Goal: Task Accomplishment & Management: Manage account settings

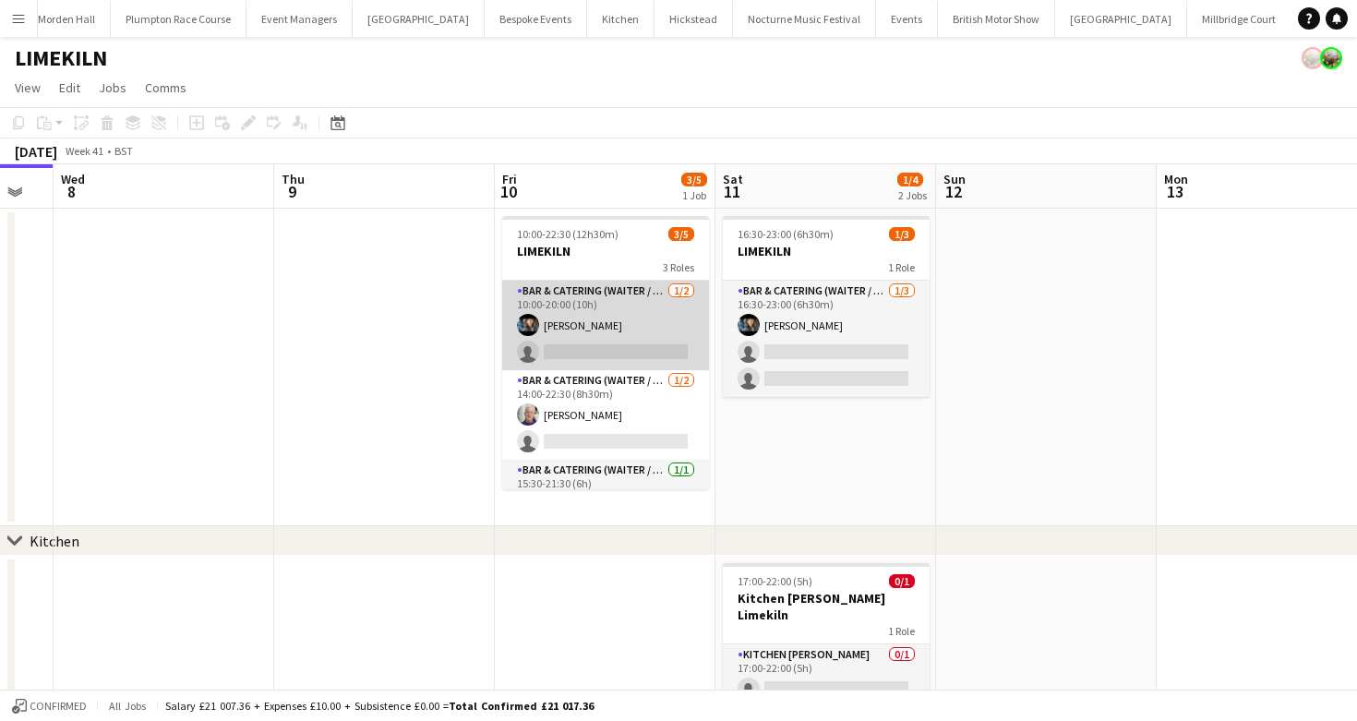
click at [584, 334] on app-card-role "Bar & Catering (Waiter / waitress) [DATE] 10:00-20:00 (10h) [PERSON_NAME] singl…" at bounding box center [605, 326] width 207 height 90
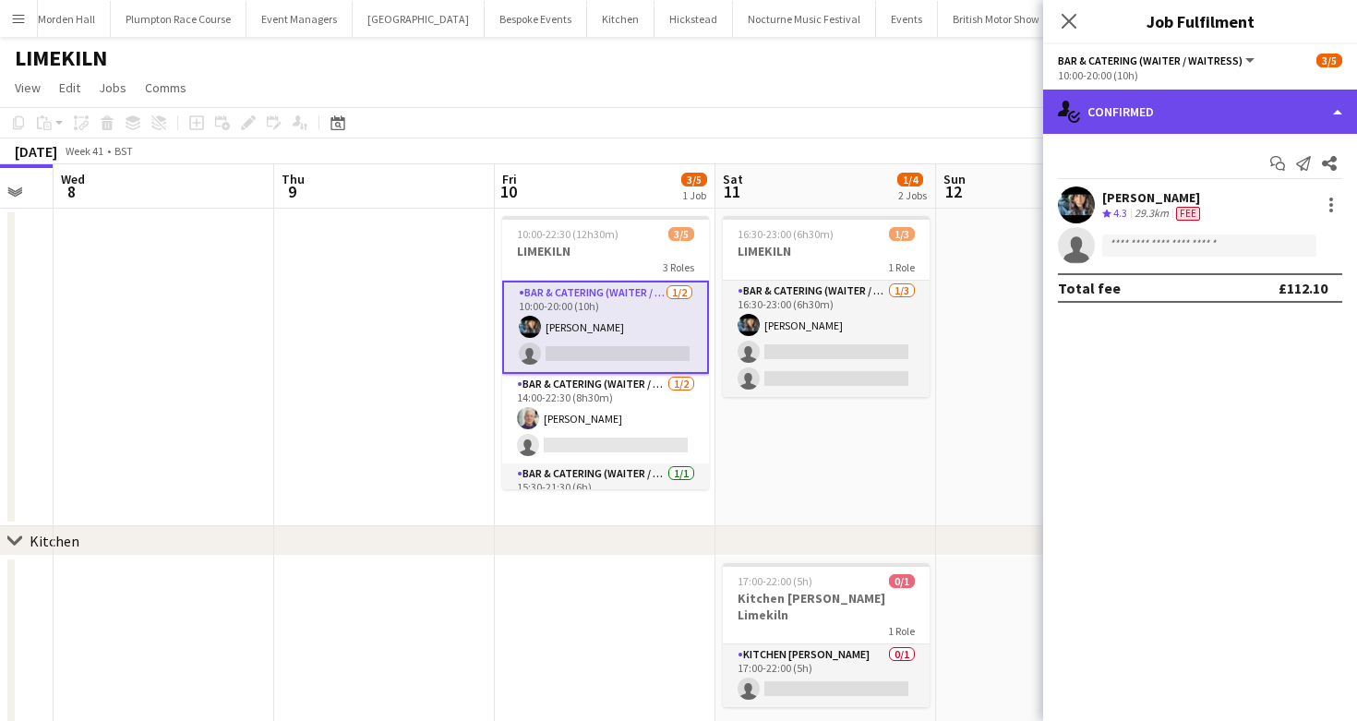
click at [1111, 129] on div "single-neutral-actions-check-2 Confirmed" at bounding box center [1201, 112] width 314 height 44
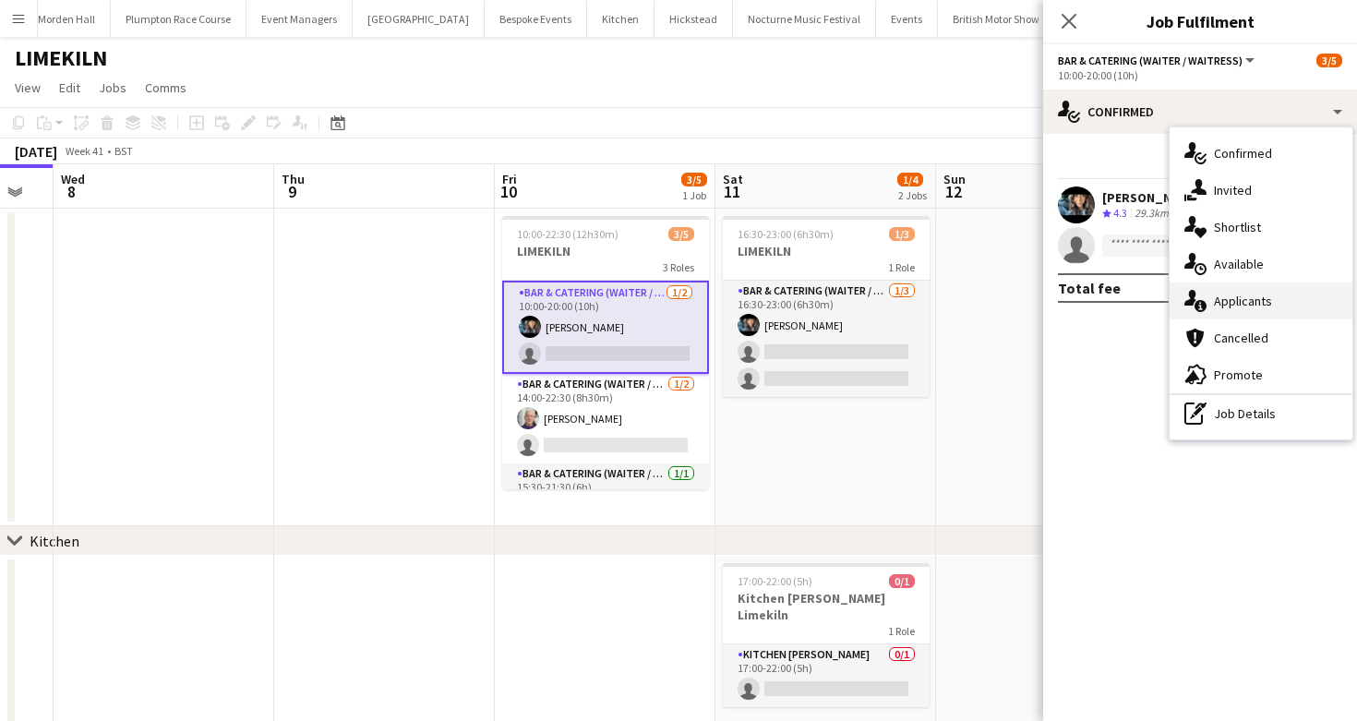
click at [1257, 288] on div "single-neutral-actions-information Applicants" at bounding box center [1261, 301] width 183 height 37
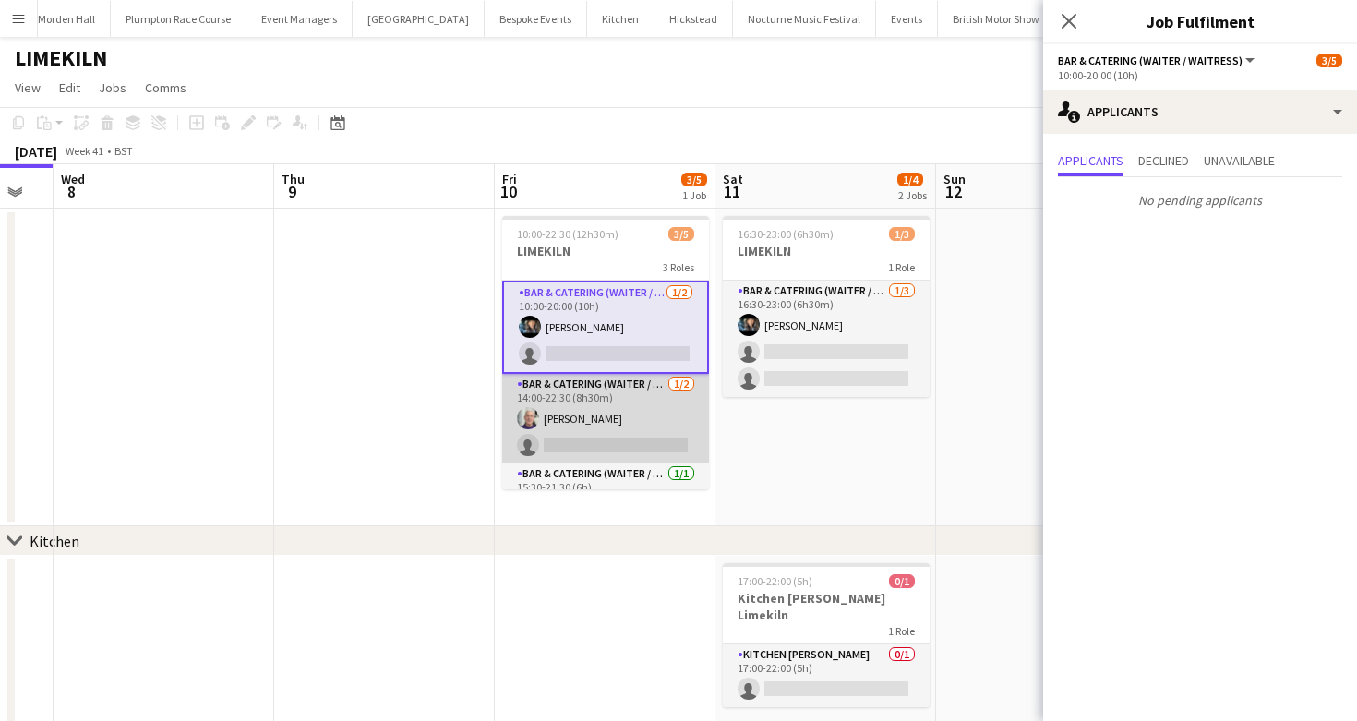
click at [611, 437] on app-card-role "Bar & Catering (Waiter / waitress) [DATE] 14:00-22:30 (8h30m) [PERSON_NAME] sin…" at bounding box center [605, 419] width 207 height 90
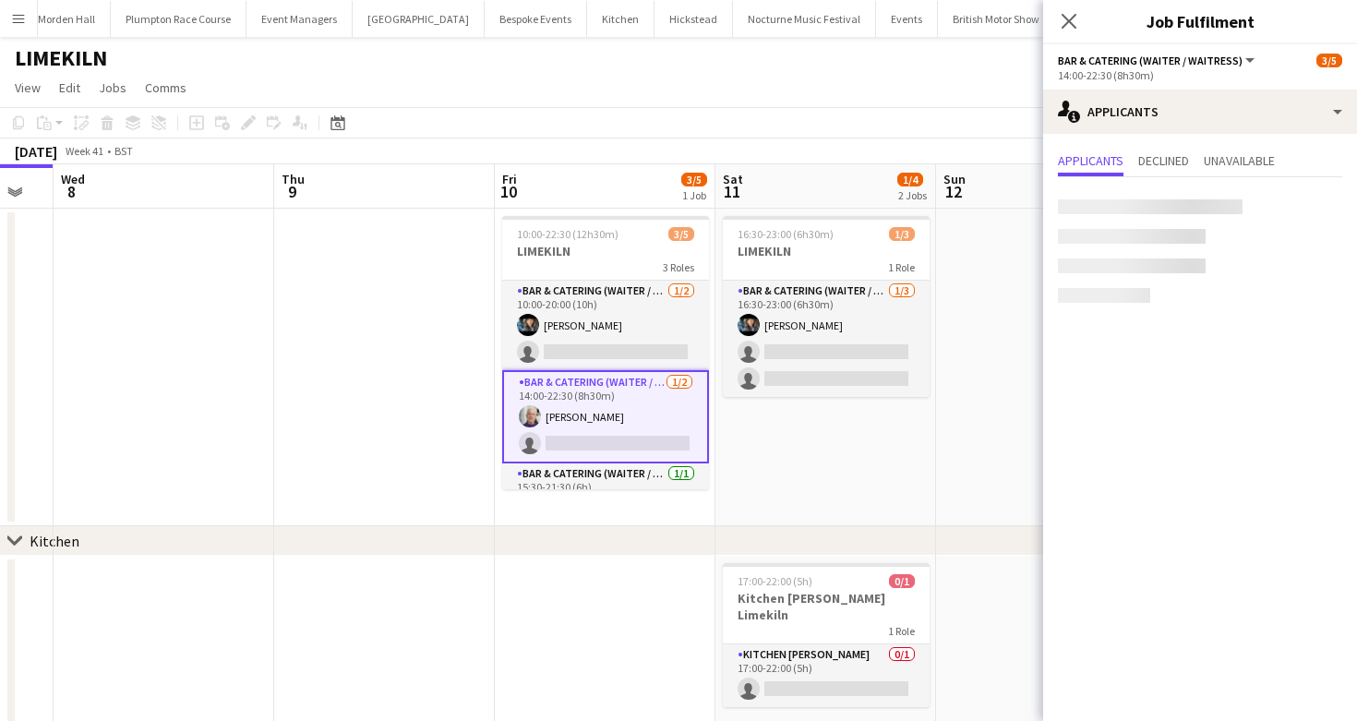
scroll to position [33, 0]
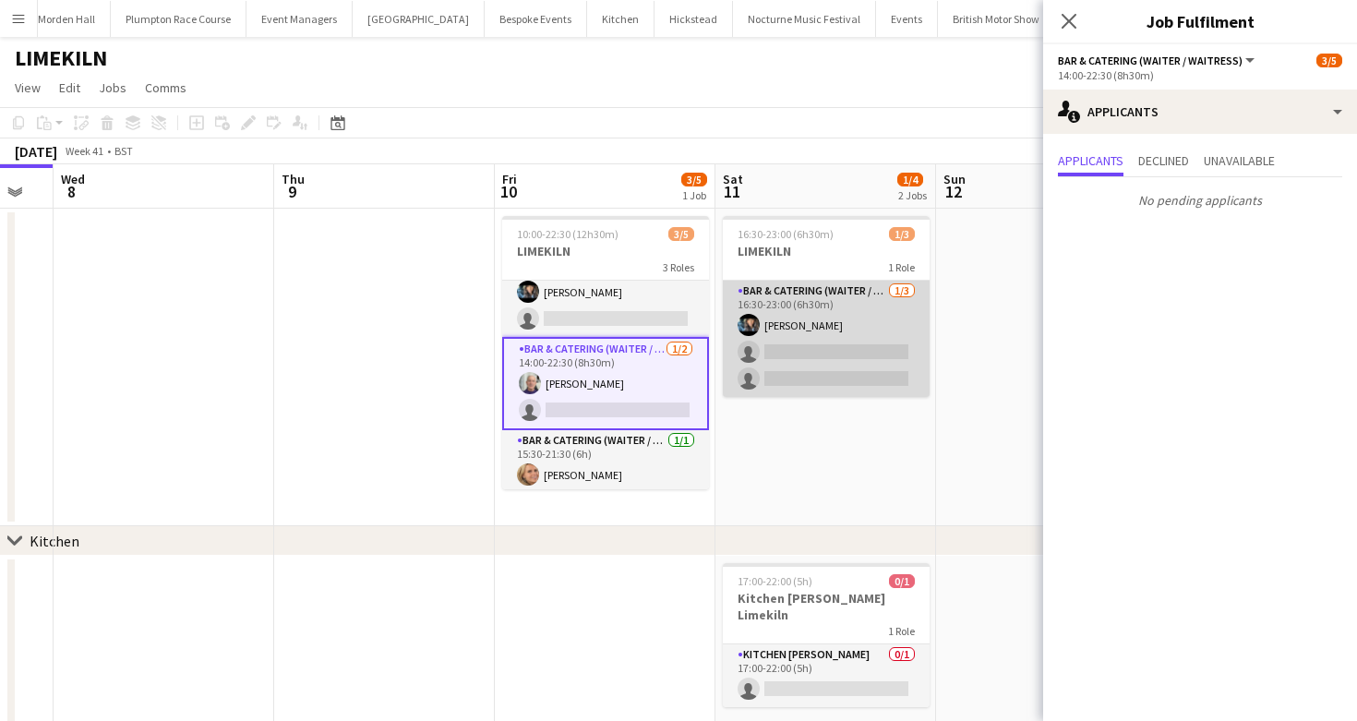
click at [856, 335] on app-card-role "Bar & Catering (Waiter / waitress) [DATE] 16:30-23:00 (6h30m) [PERSON_NAME] sin…" at bounding box center [826, 339] width 207 height 116
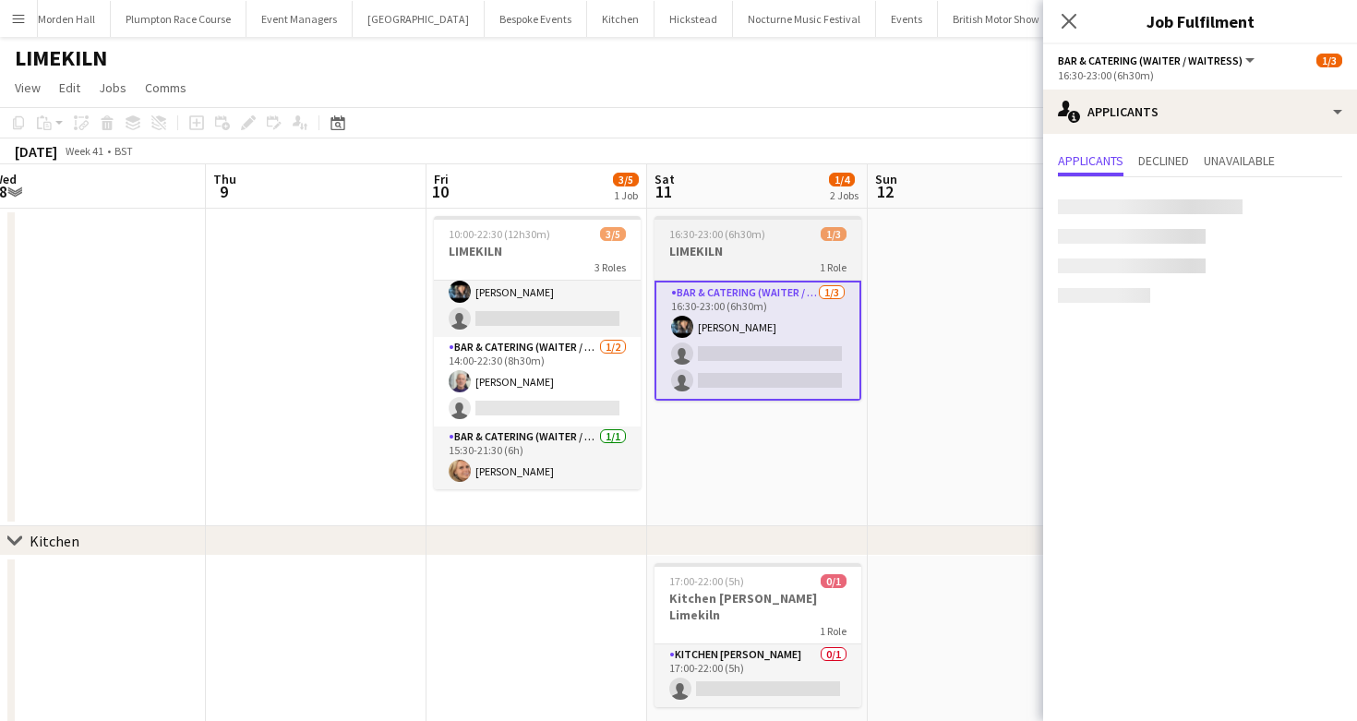
scroll to position [0, 525]
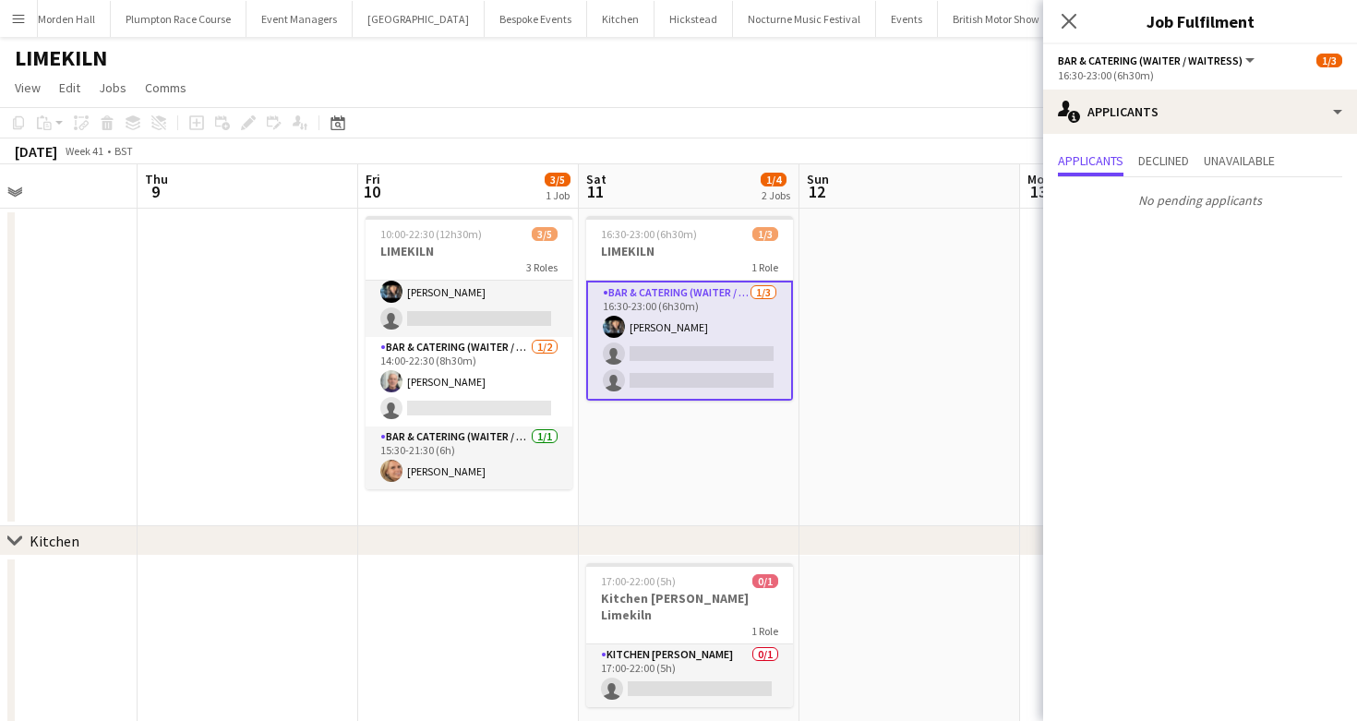
click at [805, 139] on div "[DATE] Week 41 • BST" at bounding box center [678, 152] width 1357 height 26
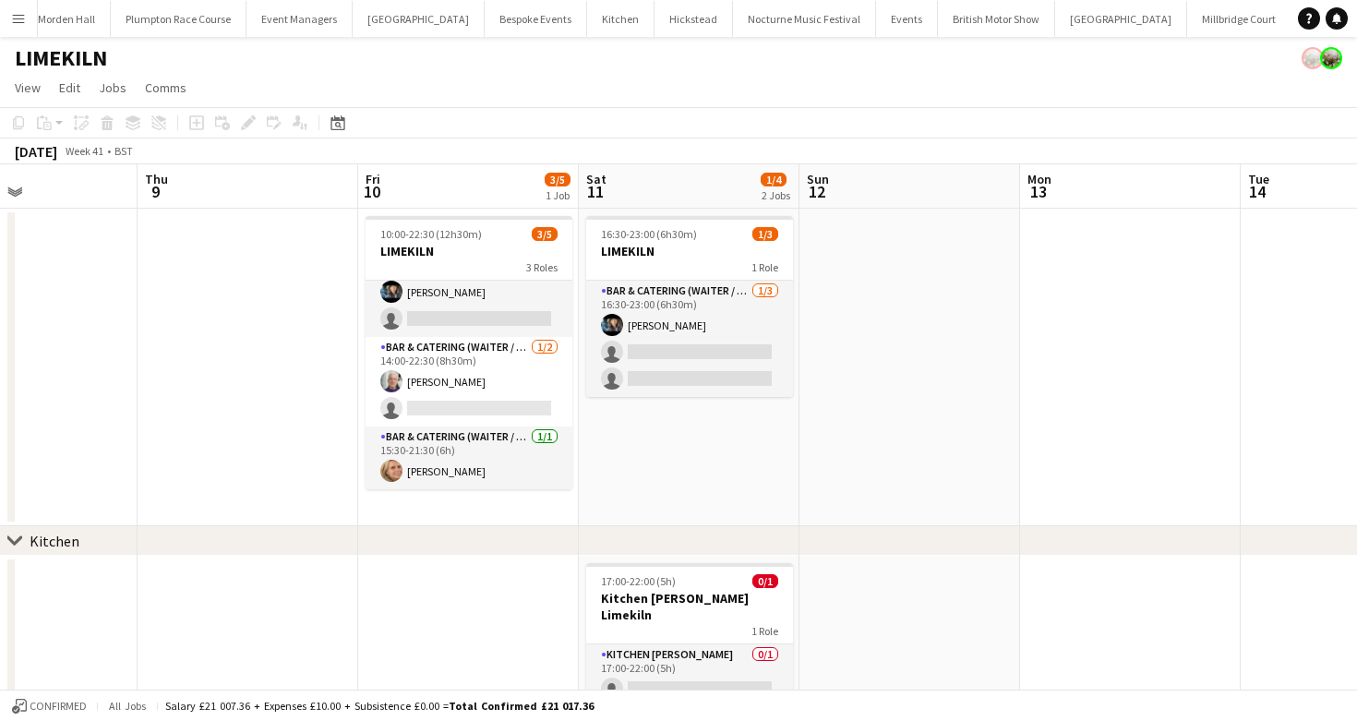
click at [718, 623] on div "1 Role" at bounding box center [689, 630] width 207 height 15
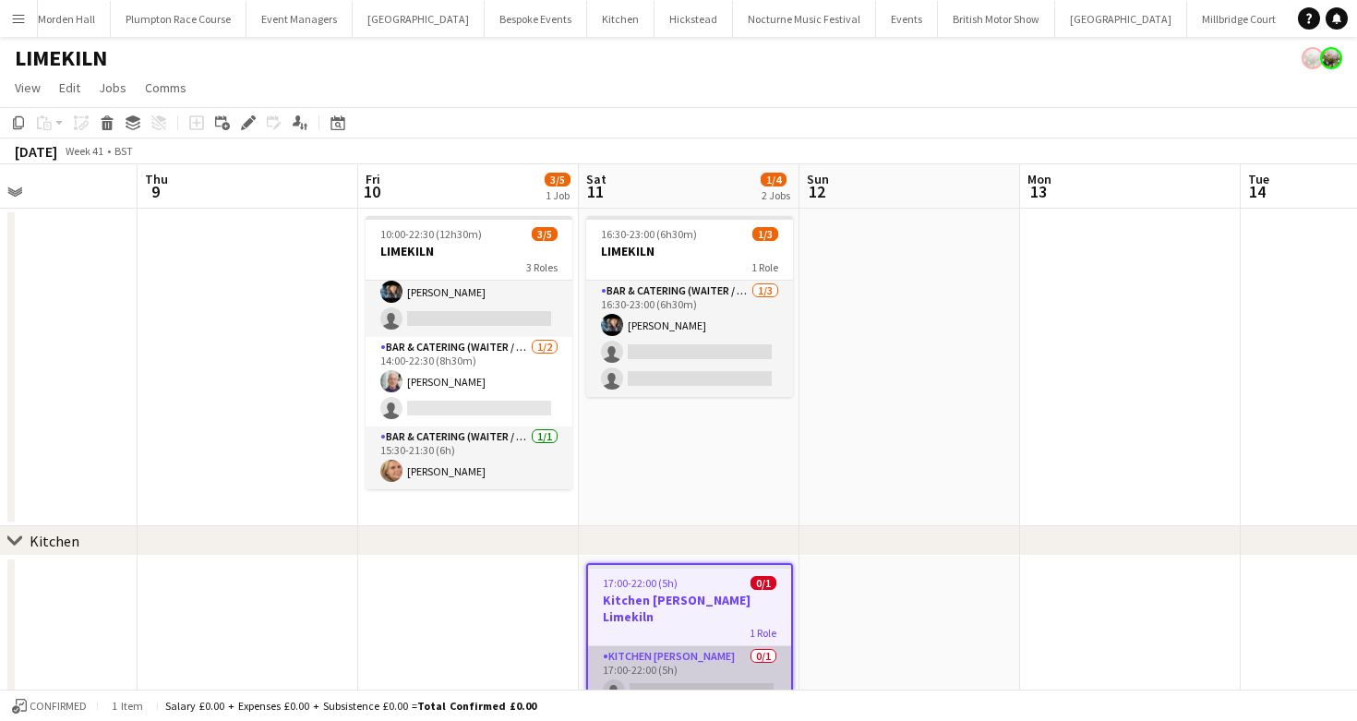
click at [645, 657] on app-card-role "Kitchen Porter 0/1 17:00-22:00 (5h) single-neutral-actions" at bounding box center [689, 677] width 203 height 63
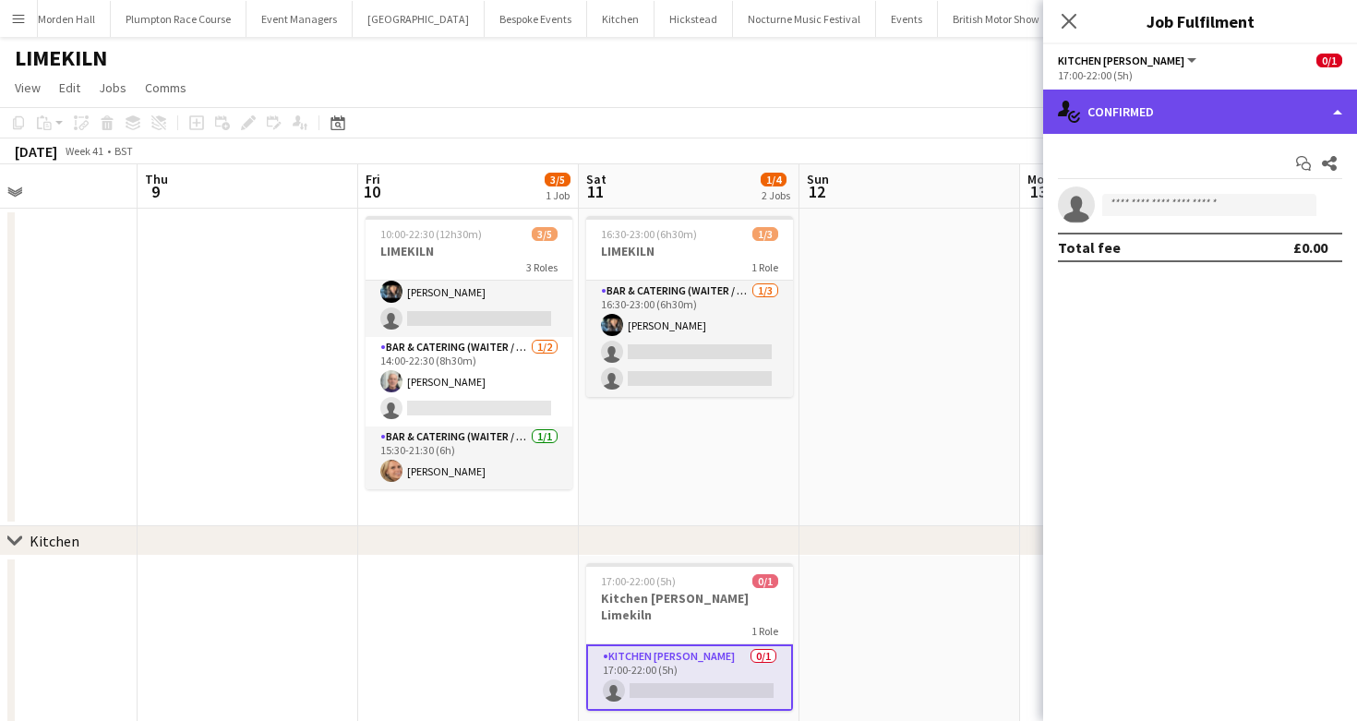
click at [1121, 130] on div "single-neutral-actions-check-2 Confirmed" at bounding box center [1201, 112] width 314 height 44
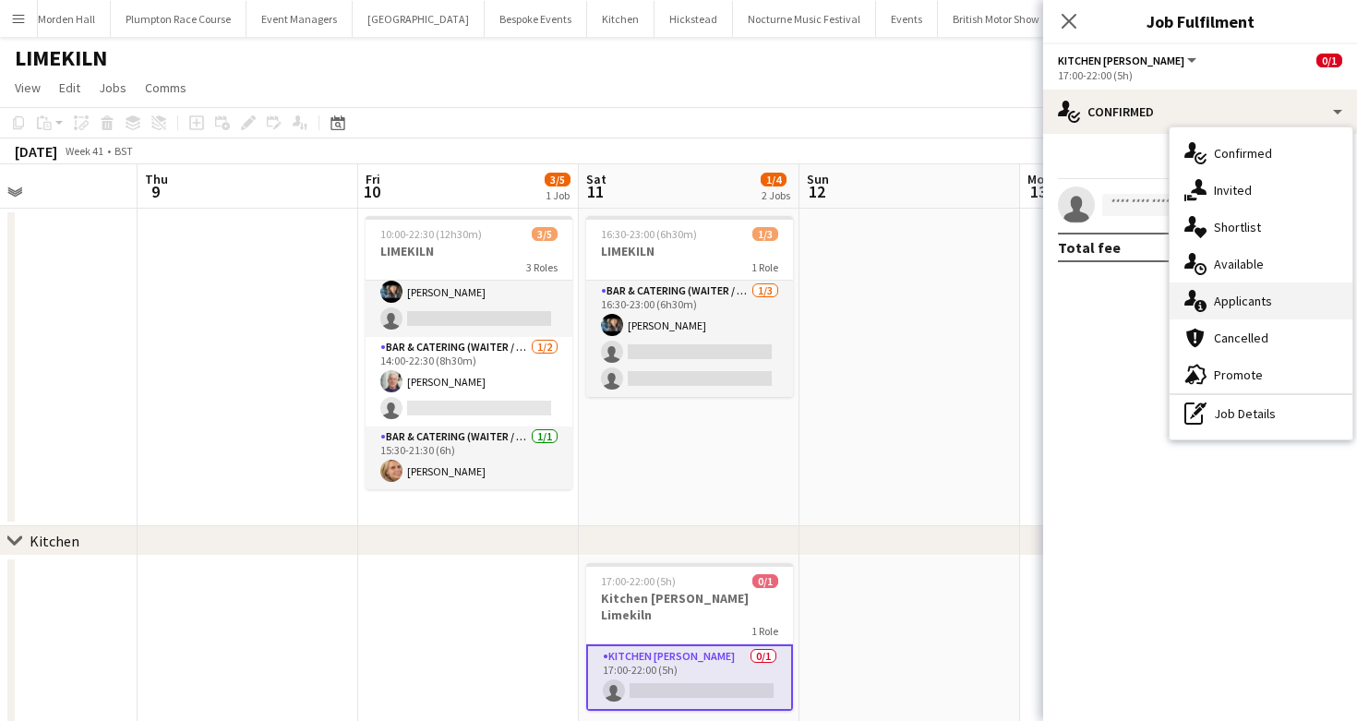
click at [1287, 290] on div "single-neutral-actions-information Applicants" at bounding box center [1261, 301] width 183 height 37
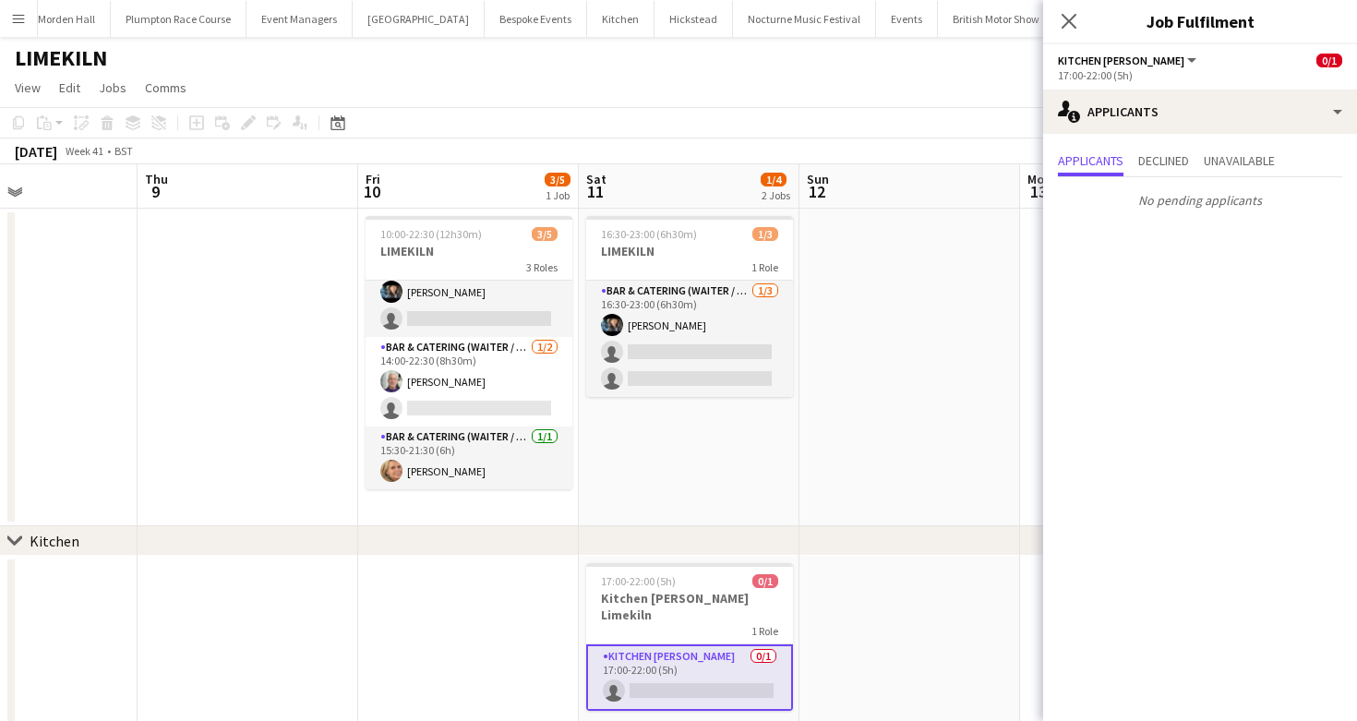
click at [820, 138] on app-toolbar "Copy Paste Paste Command V Paste with crew Command Shift V Paste linked Job Del…" at bounding box center [678, 122] width 1357 height 31
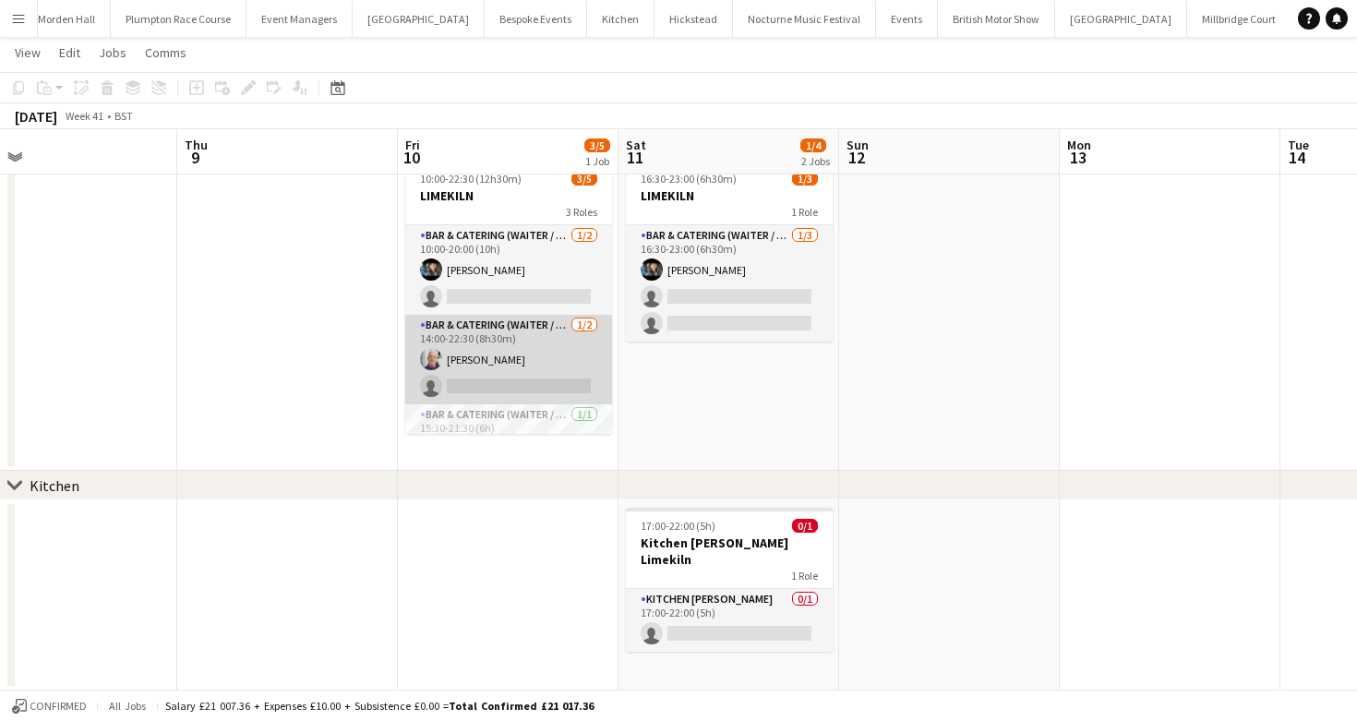
scroll to position [33, 0]
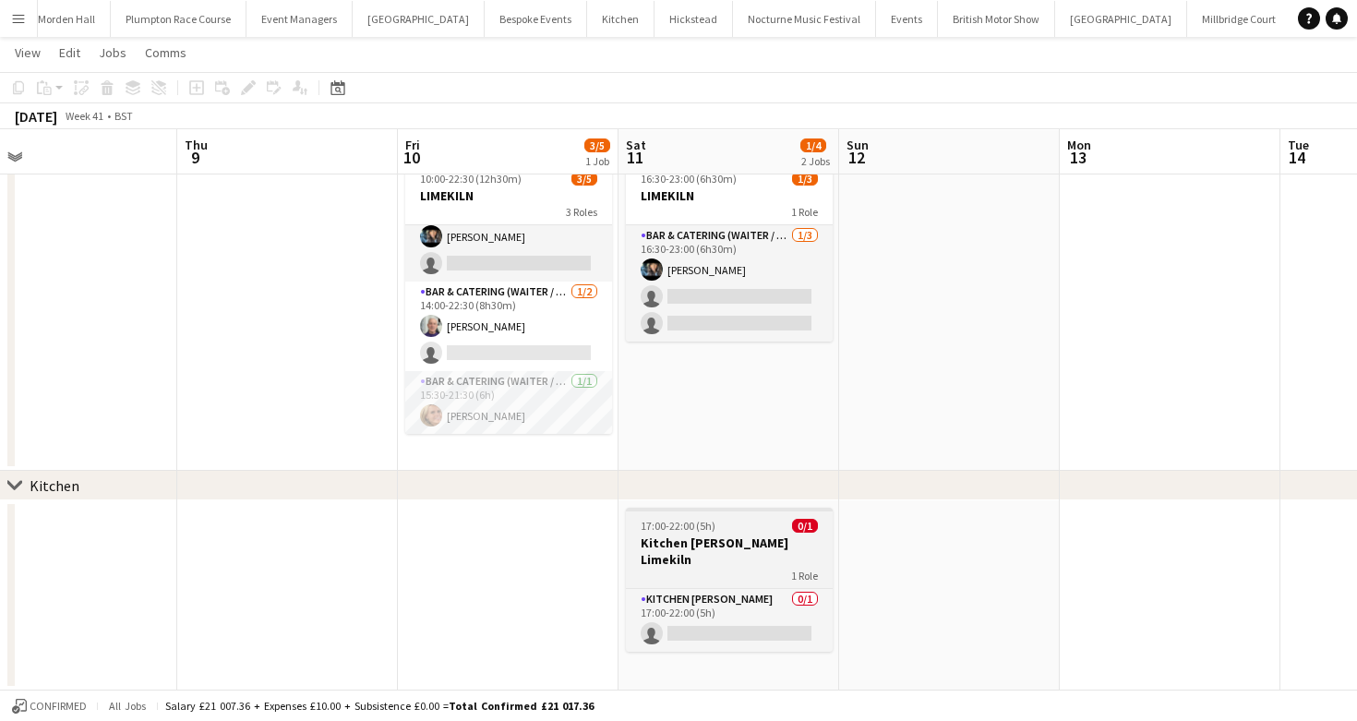
click at [749, 538] on h3 "Kitchen [PERSON_NAME] Limekiln" at bounding box center [729, 551] width 207 height 33
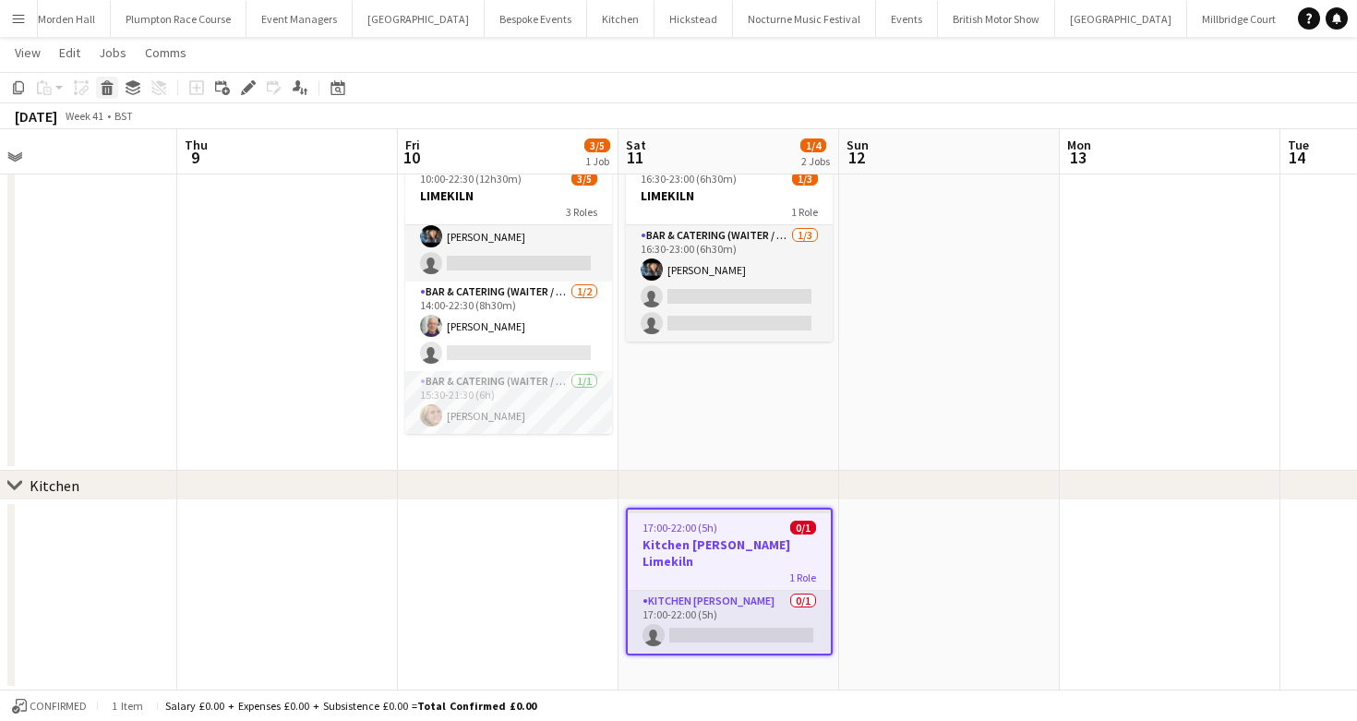
click at [111, 81] on icon "Delete" at bounding box center [107, 87] width 15 height 15
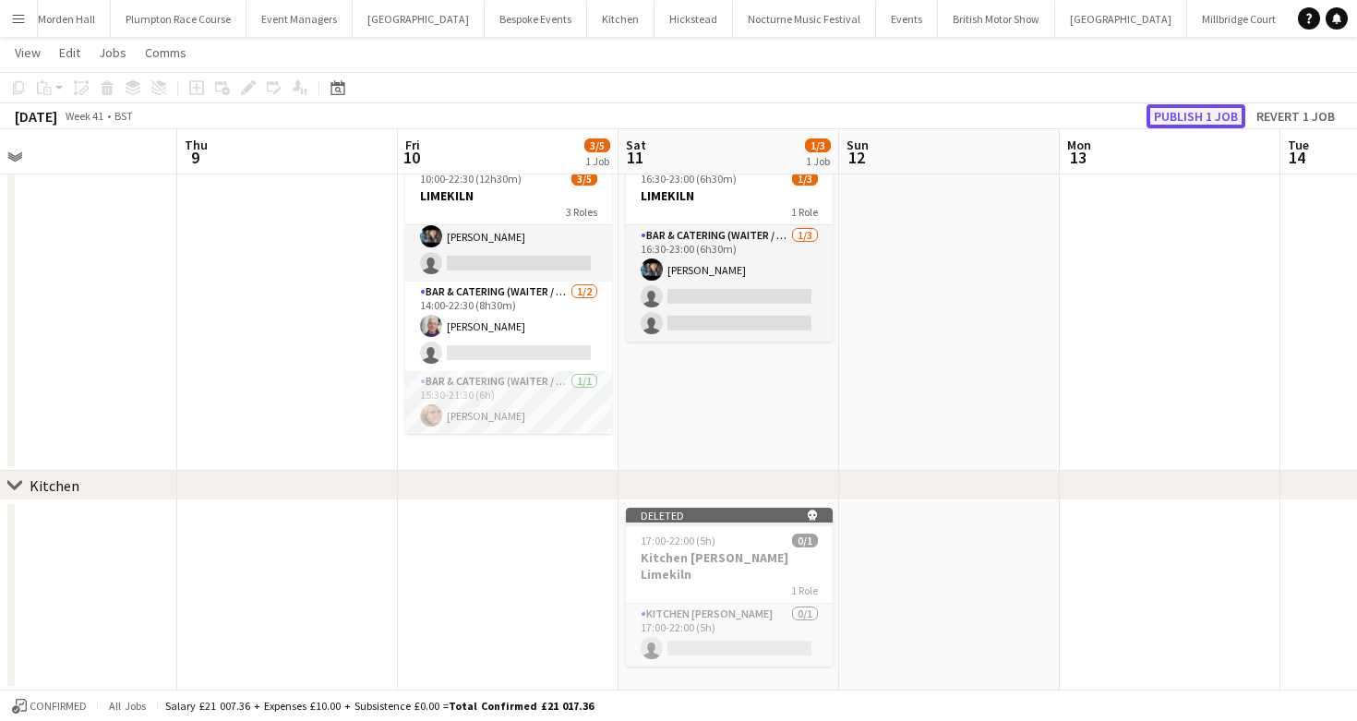
click at [1182, 115] on button "Publish 1 job" at bounding box center [1196, 116] width 99 height 24
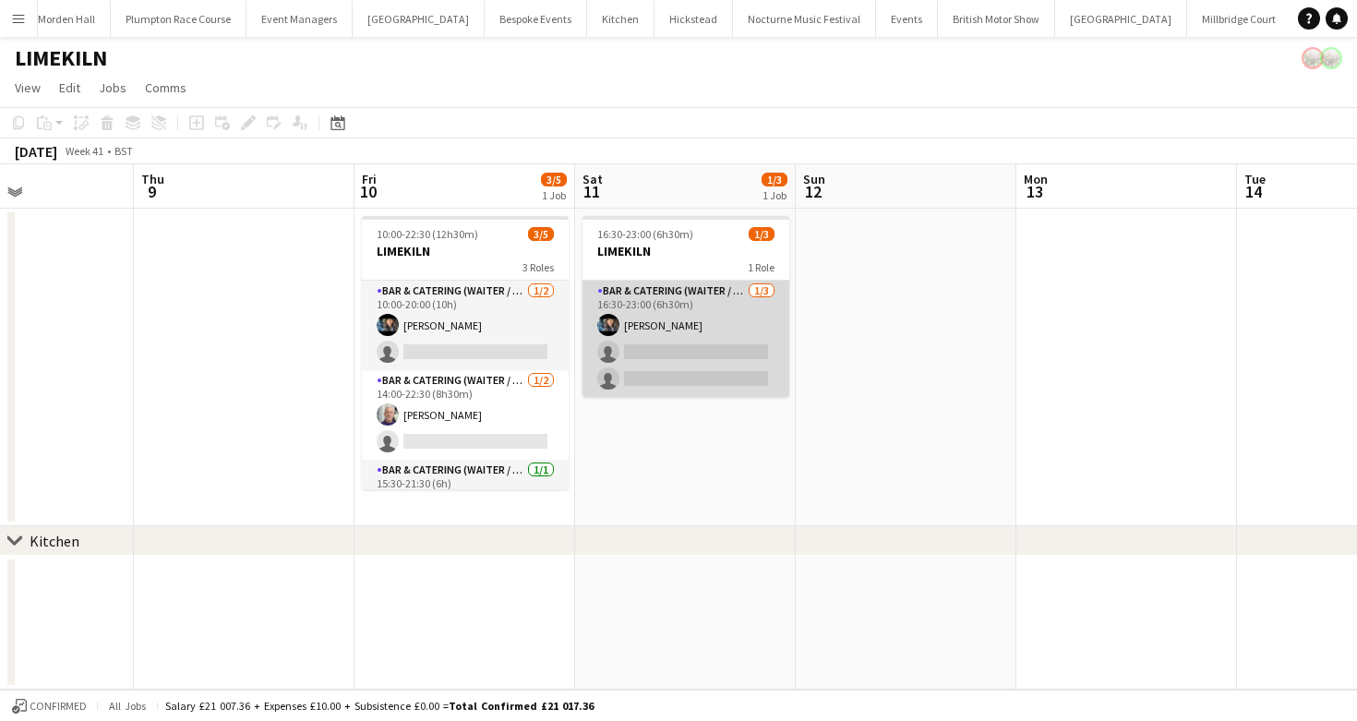
scroll to position [0, 568]
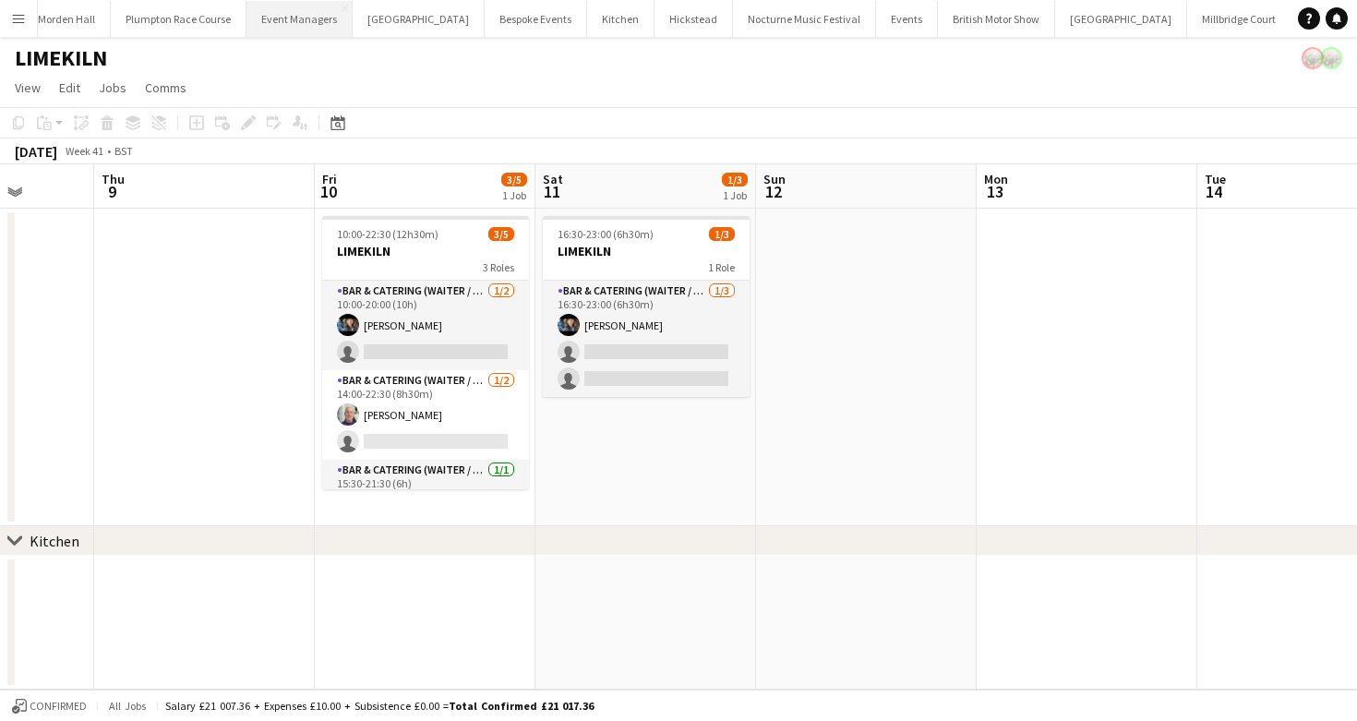
click at [313, 28] on button "Event Managers Close" at bounding box center [300, 19] width 106 height 36
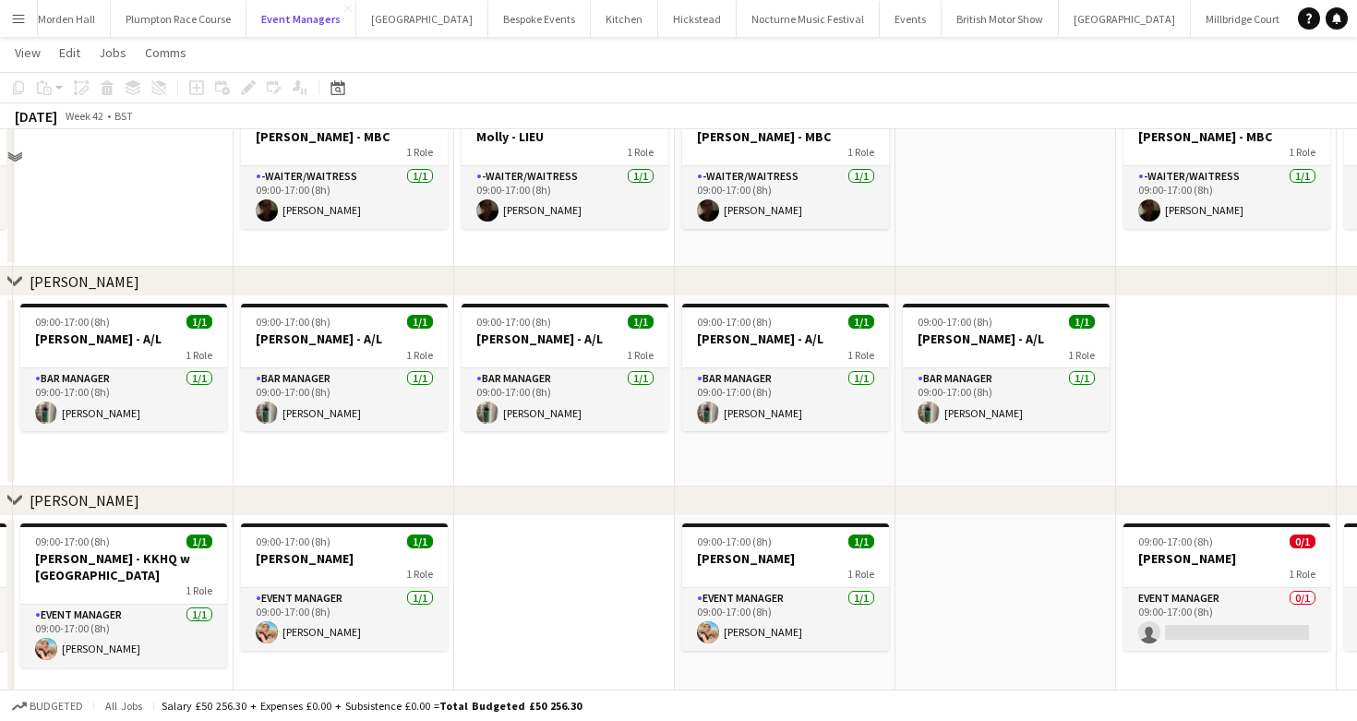
scroll to position [348, 0]
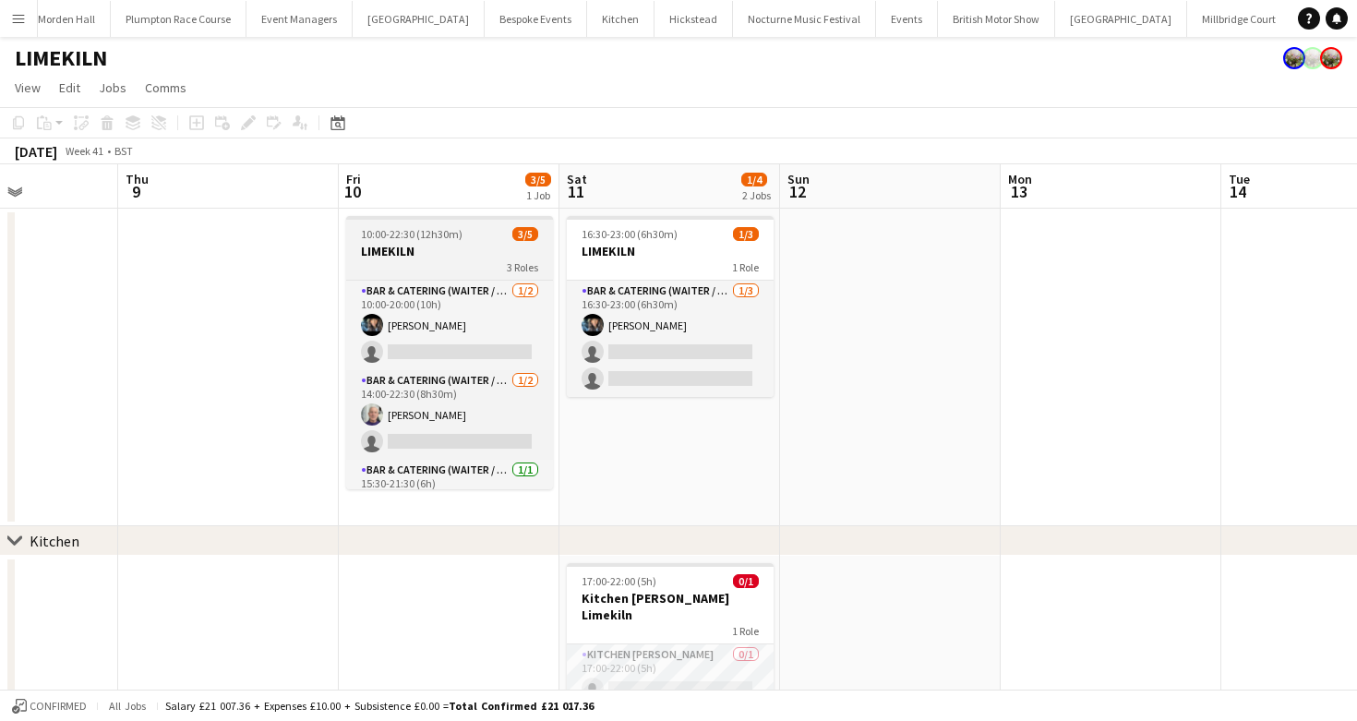
scroll to position [0, 545]
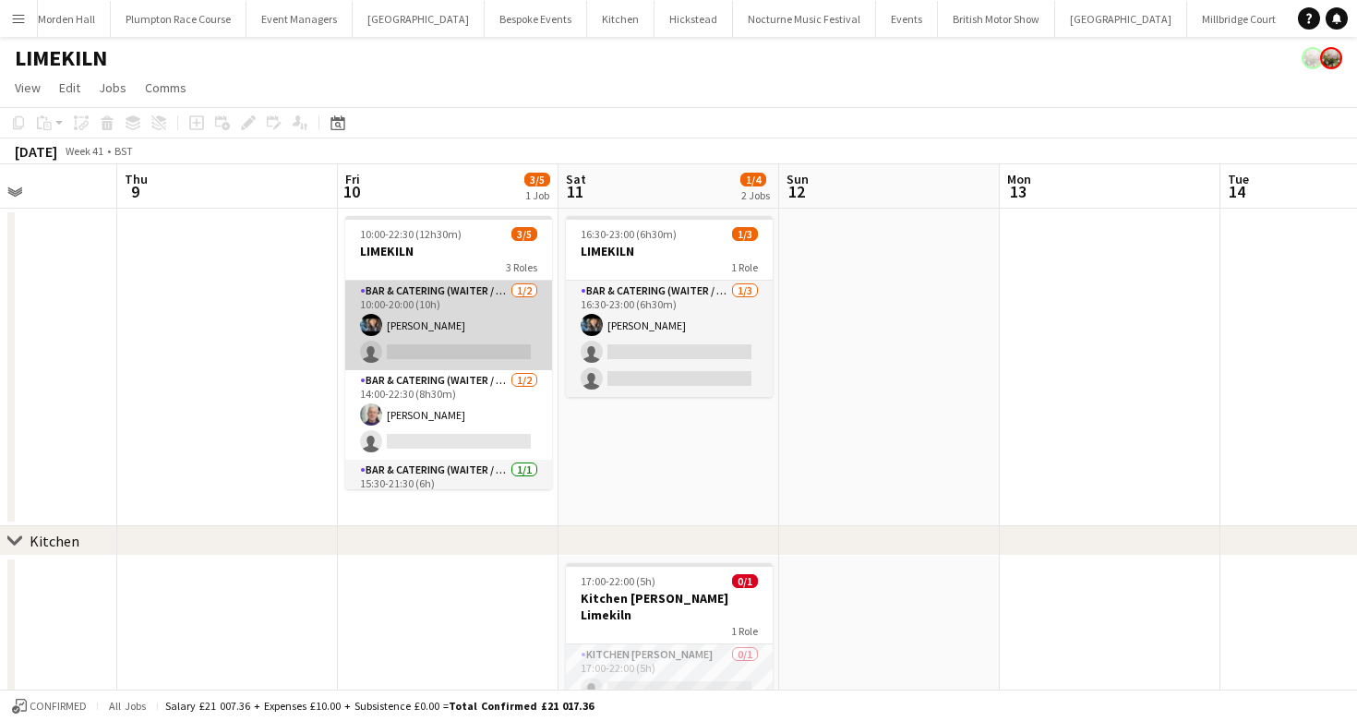
click at [440, 358] on app-card-role "Bar & Catering (Waiter / waitress) [DATE] 10:00-20:00 (10h) [PERSON_NAME] singl…" at bounding box center [448, 326] width 207 height 90
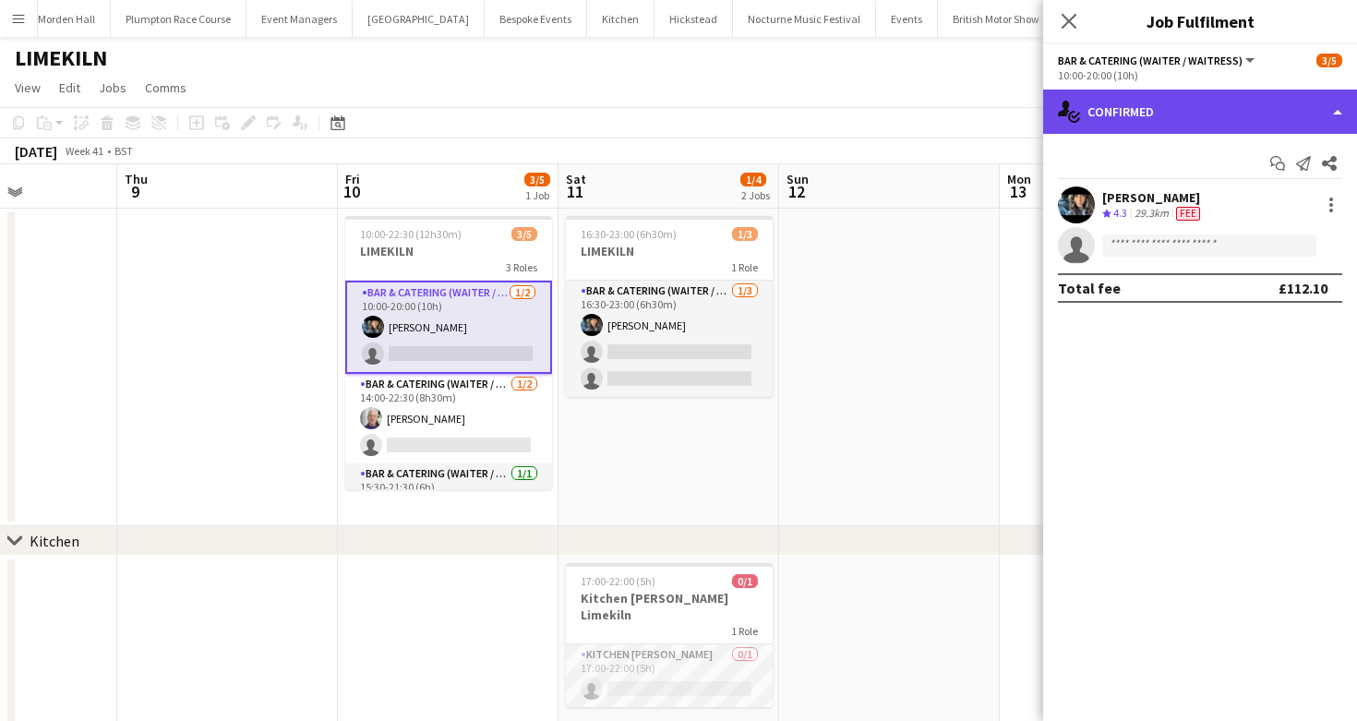
click at [1142, 99] on div "single-neutral-actions-check-2 Confirmed" at bounding box center [1201, 112] width 314 height 44
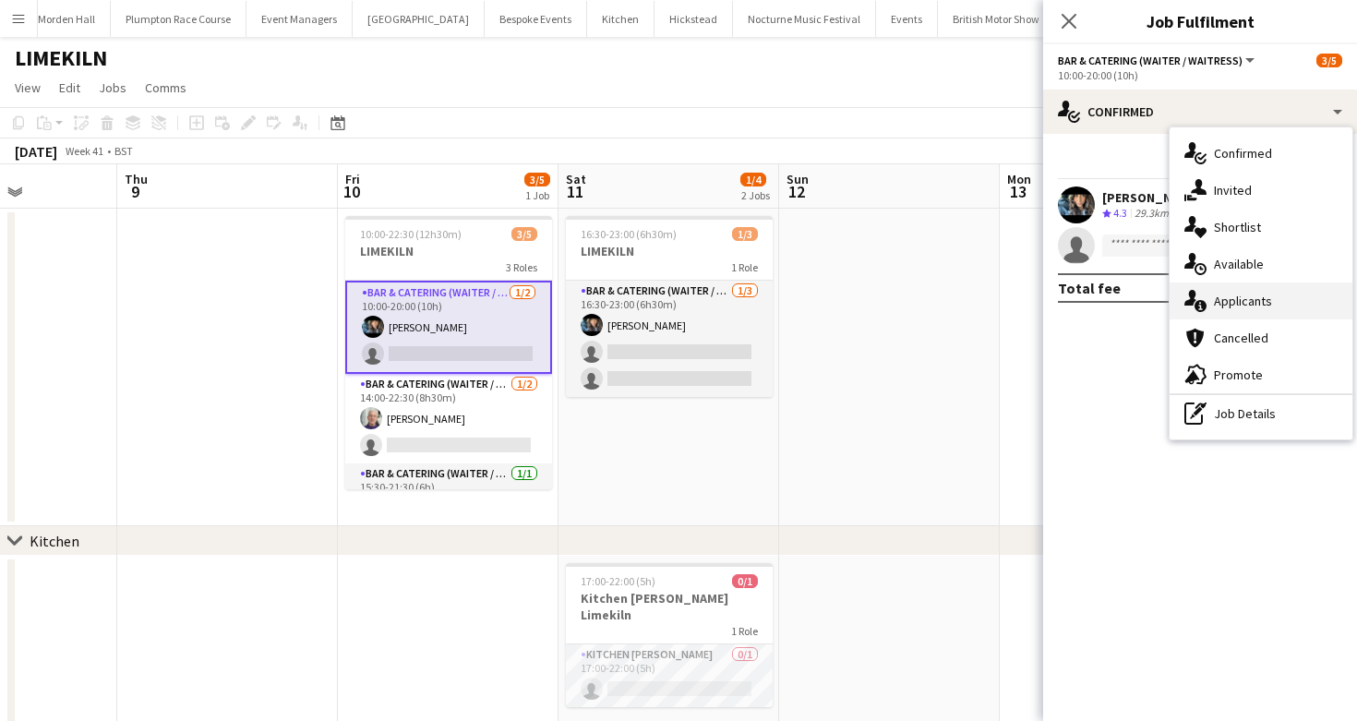
click at [1237, 307] on span "Applicants" at bounding box center [1243, 301] width 58 height 17
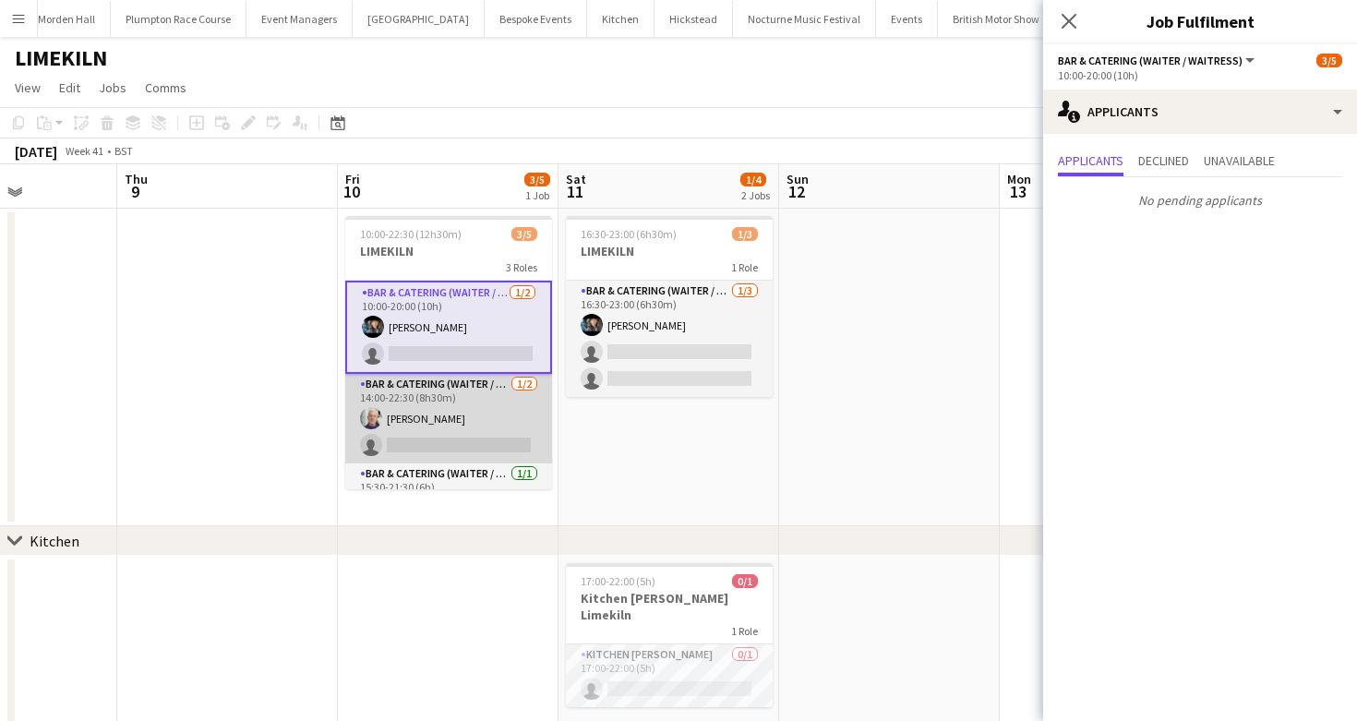
click at [448, 428] on app-card-role "Bar & Catering (Waiter / waitress) [DATE] 14:00-22:30 (8h30m) [PERSON_NAME] sin…" at bounding box center [448, 419] width 207 height 90
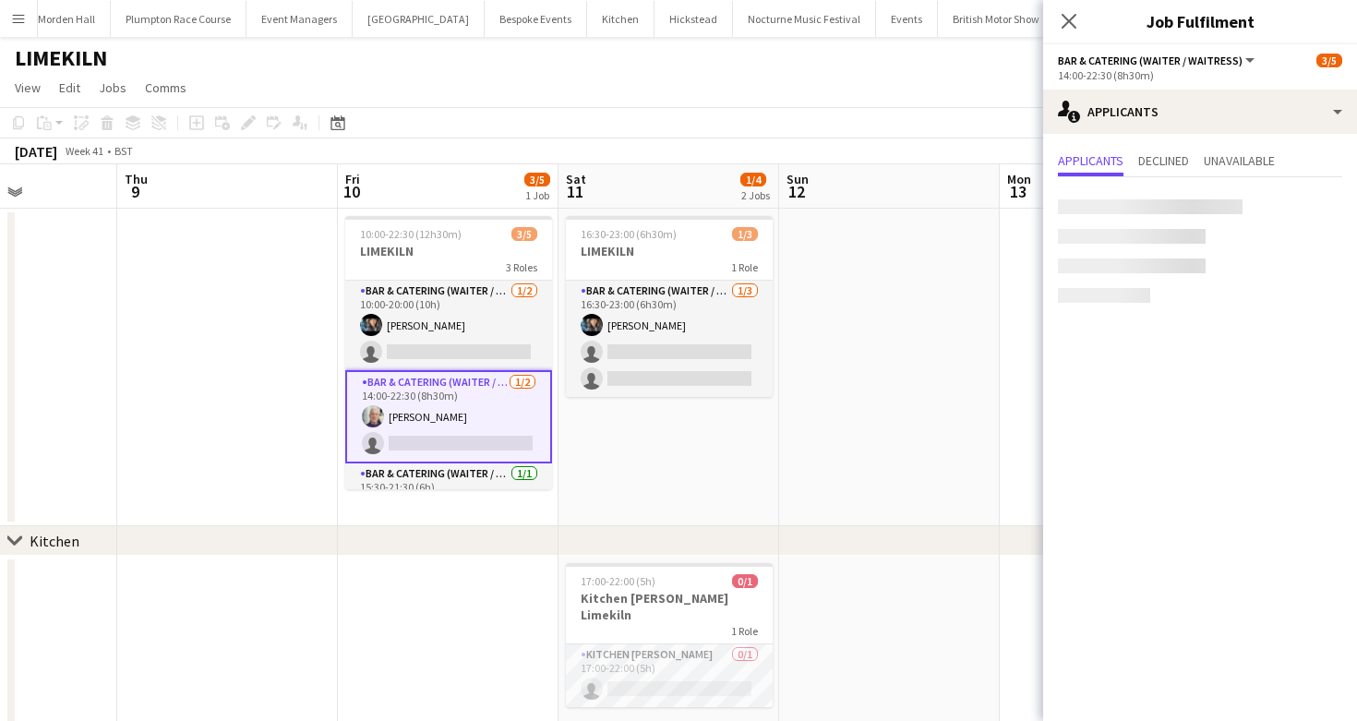
scroll to position [37, 0]
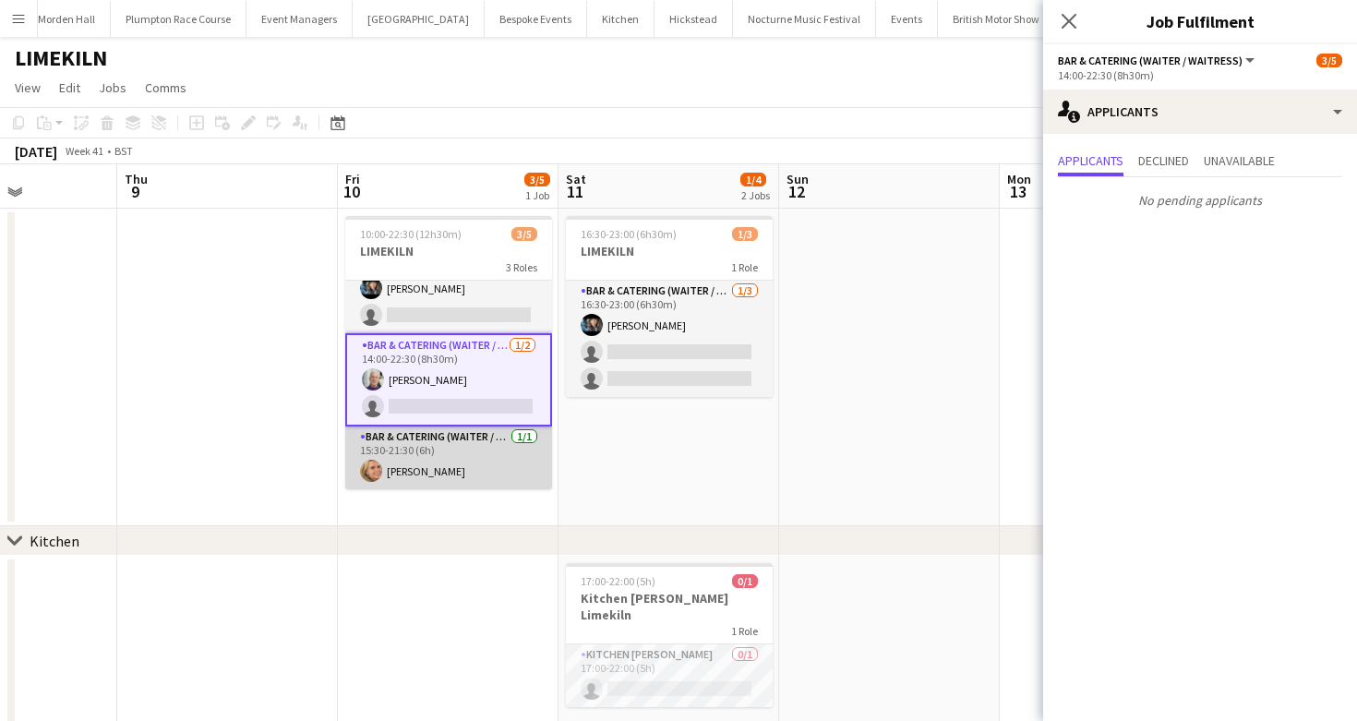
click at [445, 455] on app-card-role "Bar & Catering (Waiter / waitress) [DATE] 15:30-21:30 (6h) [PERSON_NAME]" at bounding box center [448, 458] width 207 height 63
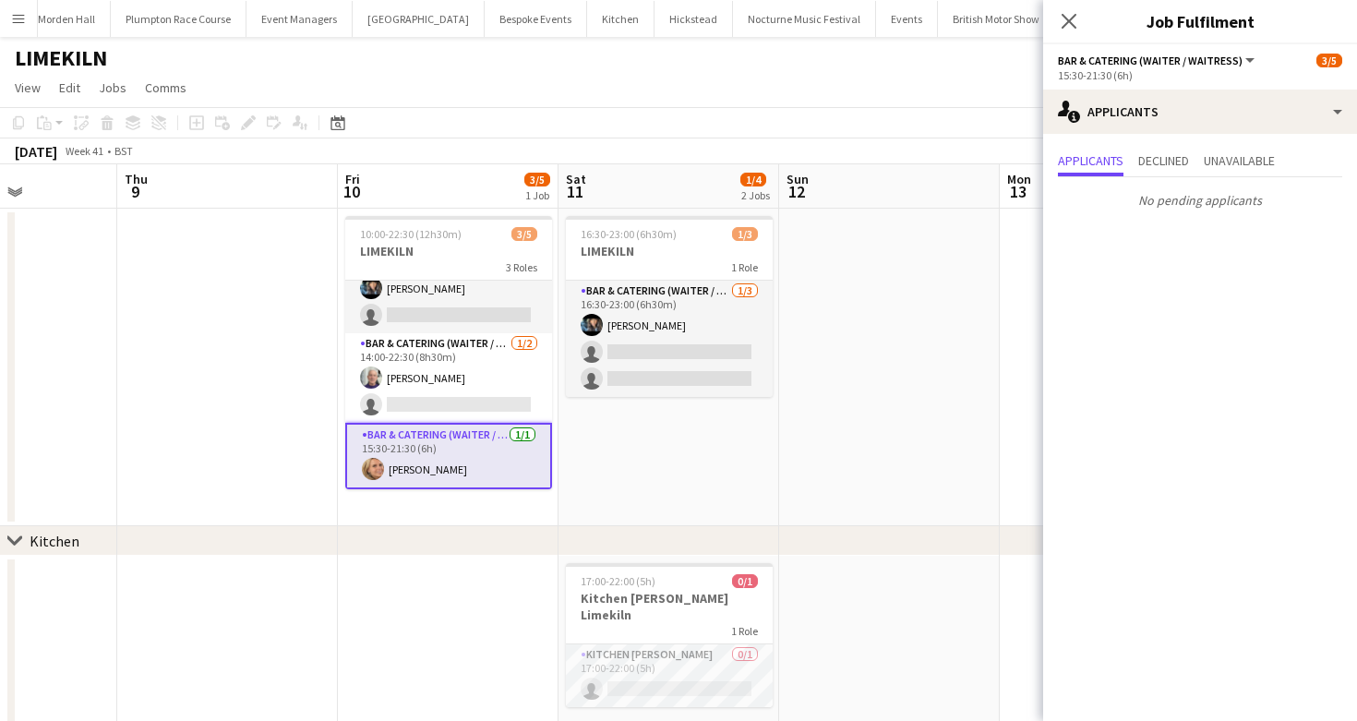
click at [552, 145] on div "[DATE] Week 41 • BST" at bounding box center [678, 152] width 1357 height 26
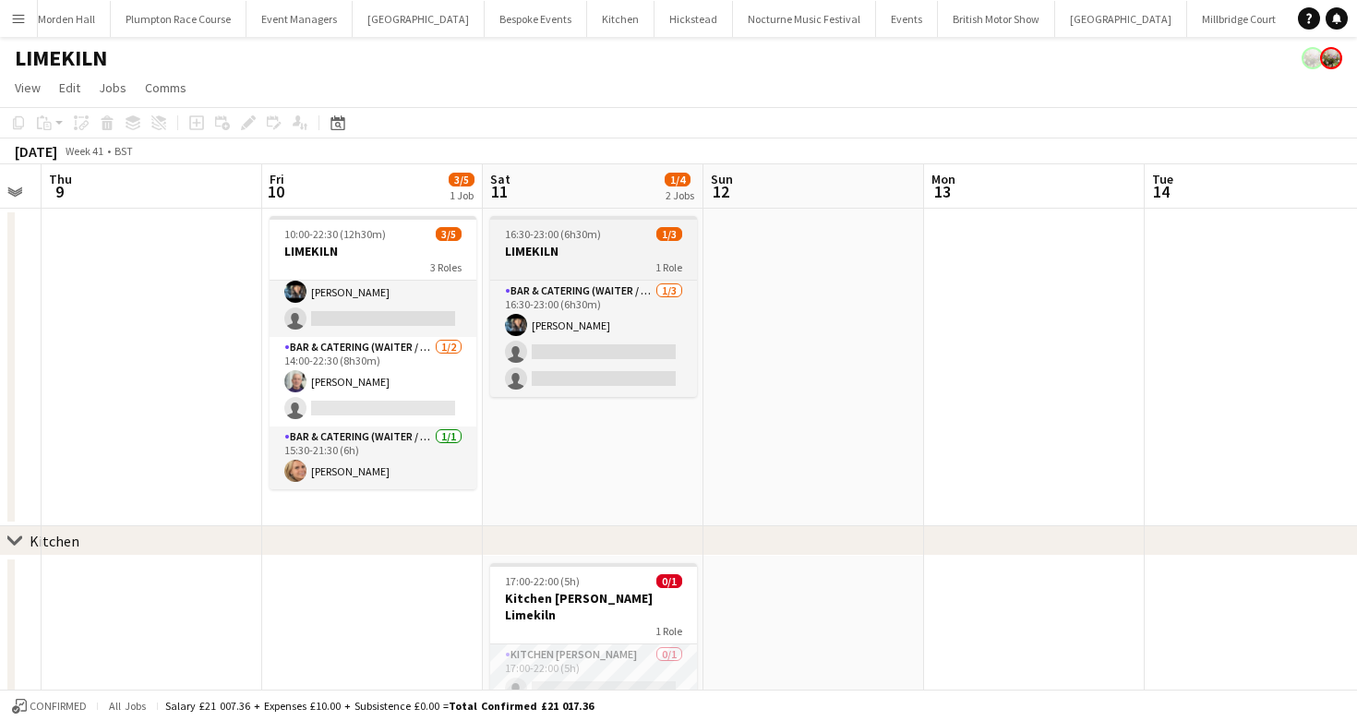
scroll to position [0, 621]
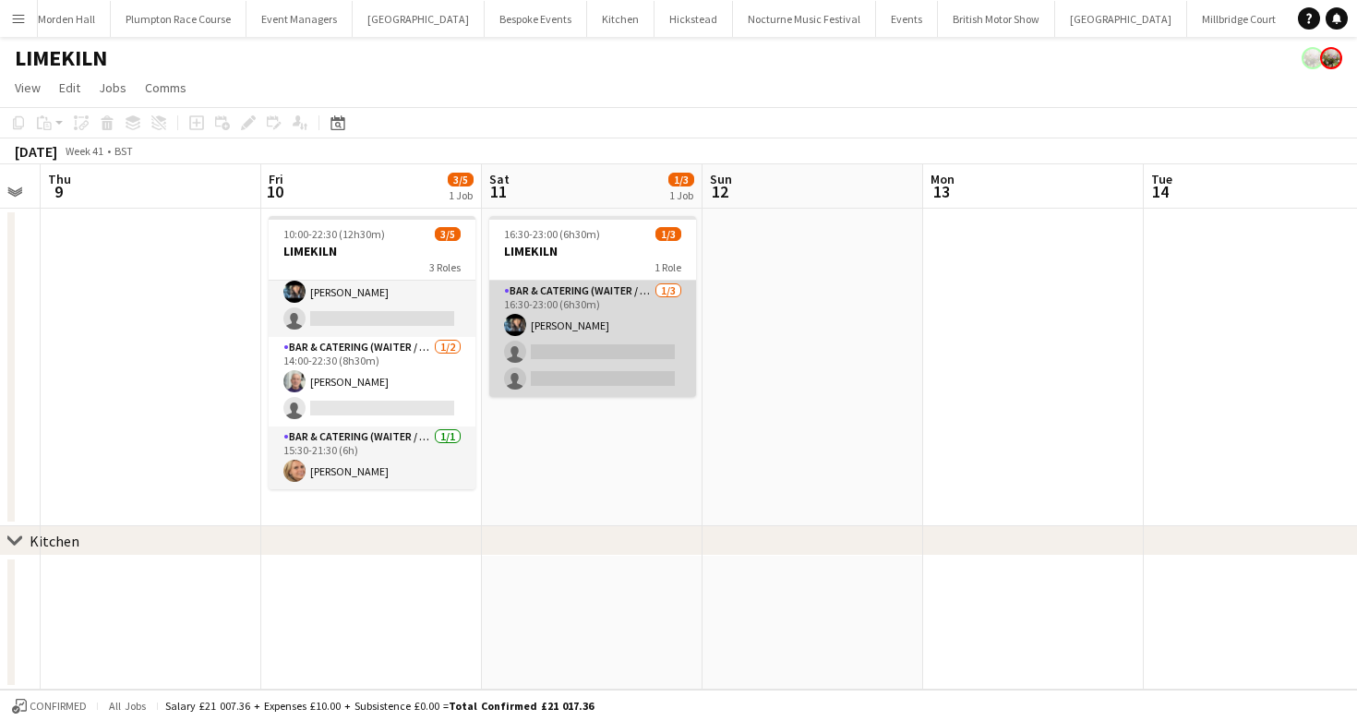
click at [595, 314] on app-card-role "Bar & Catering (Waiter / waitress) [DATE] 16:30-23:00 (6h30m) [PERSON_NAME] sin…" at bounding box center [592, 339] width 207 height 116
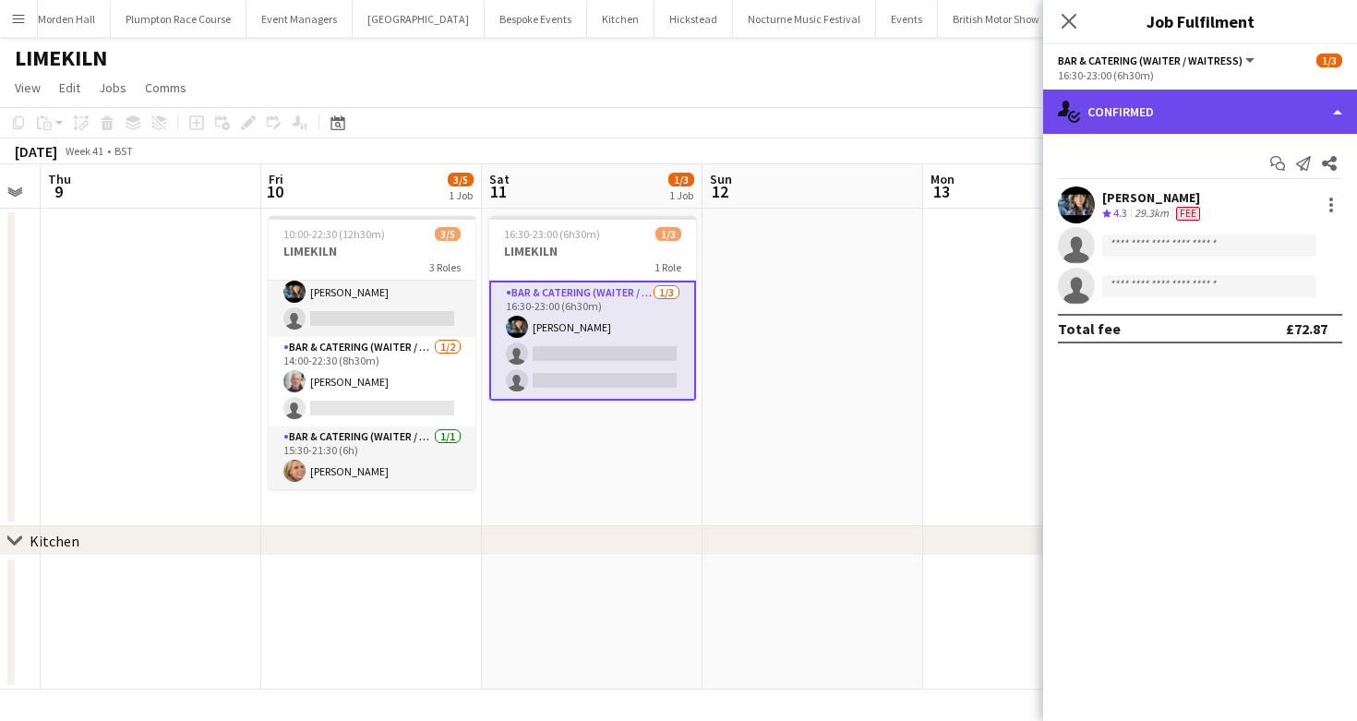
click at [1140, 105] on div "single-neutral-actions-check-2 Confirmed" at bounding box center [1201, 112] width 314 height 44
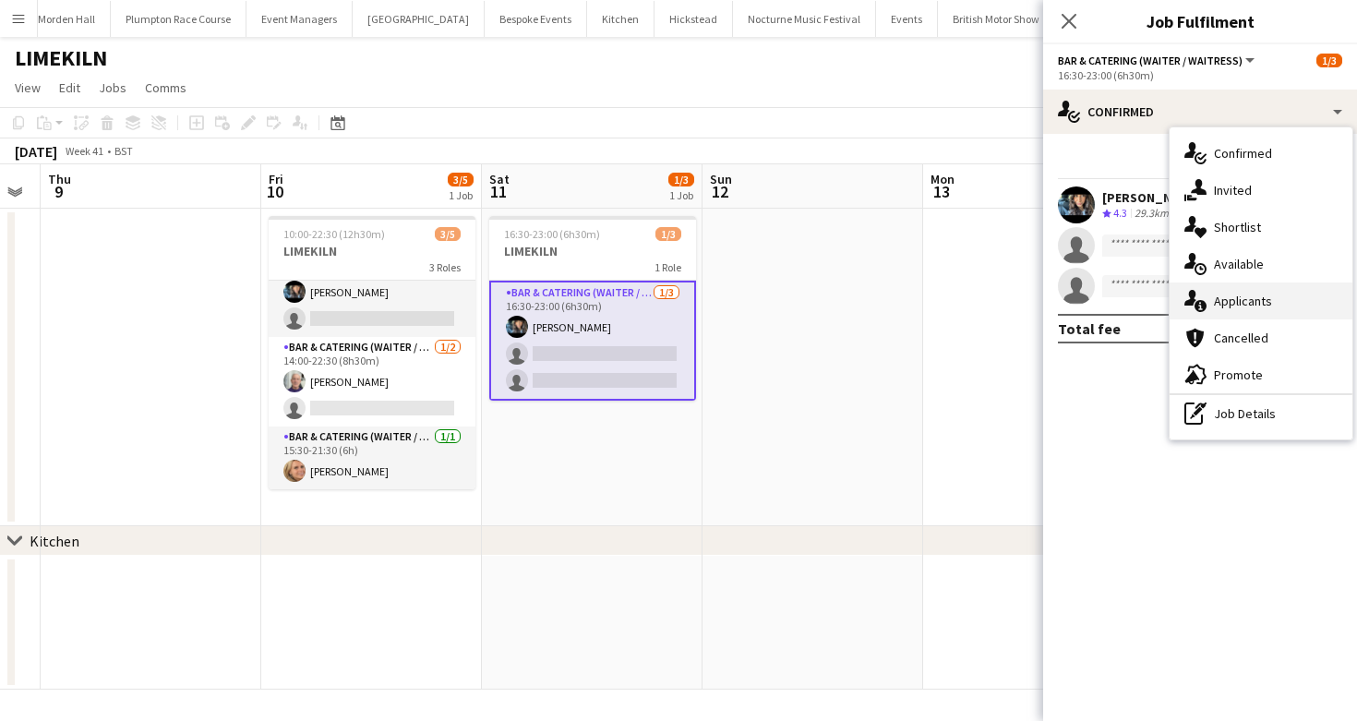
click at [1284, 300] on div "single-neutral-actions-information Applicants" at bounding box center [1261, 301] width 183 height 37
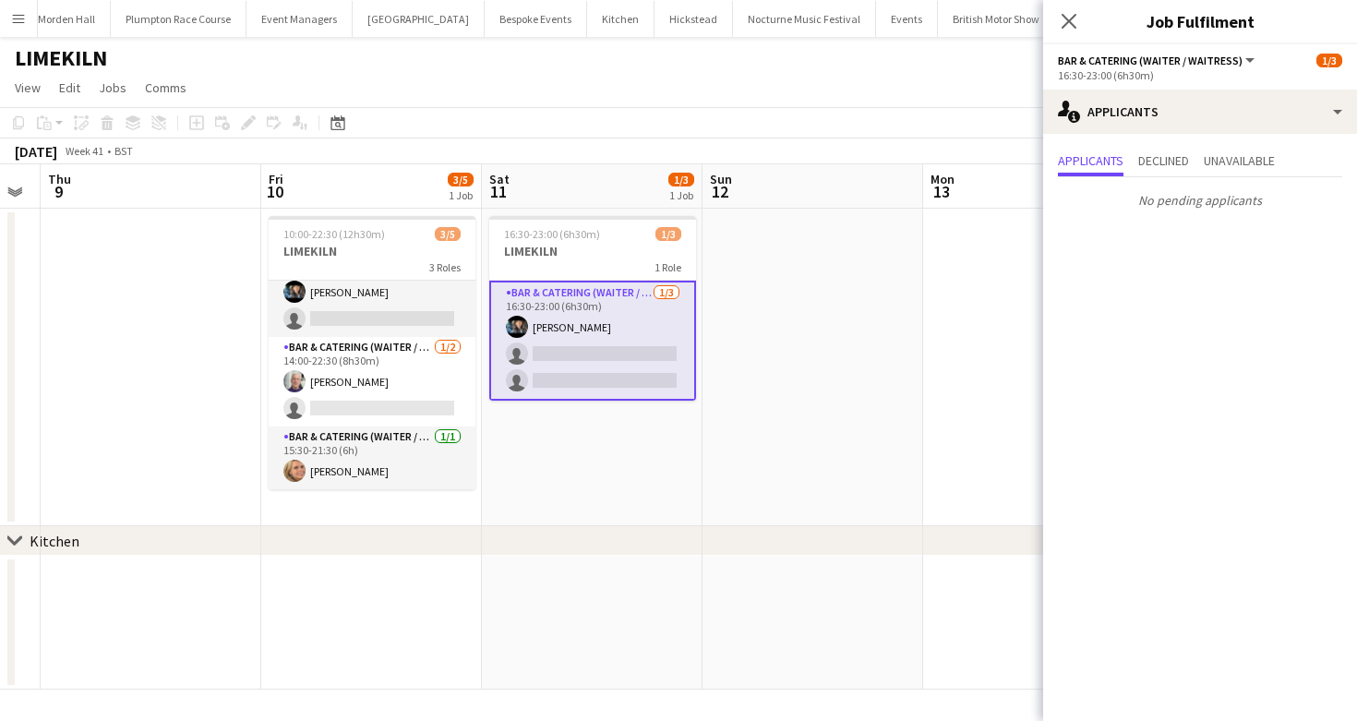
click at [634, 308] on app-card-role "Bar & Catering (Waiter / waitress) [DATE] 16:30-23:00 (6h30m) [PERSON_NAME] sin…" at bounding box center [592, 341] width 207 height 120
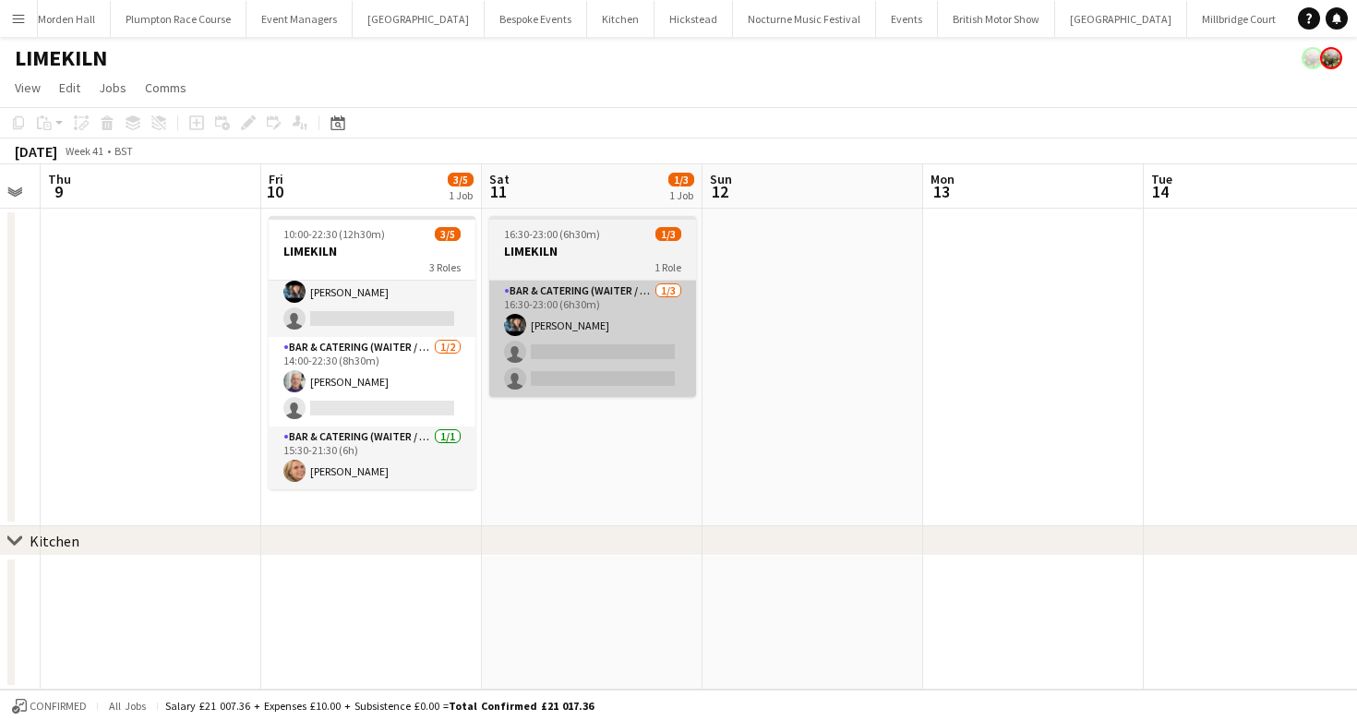
click at [647, 335] on app-card-role "Bar & Catering (Waiter / waitress) [DATE] 16:30-23:00 (6h30m) [PERSON_NAME] sin…" at bounding box center [592, 339] width 207 height 116
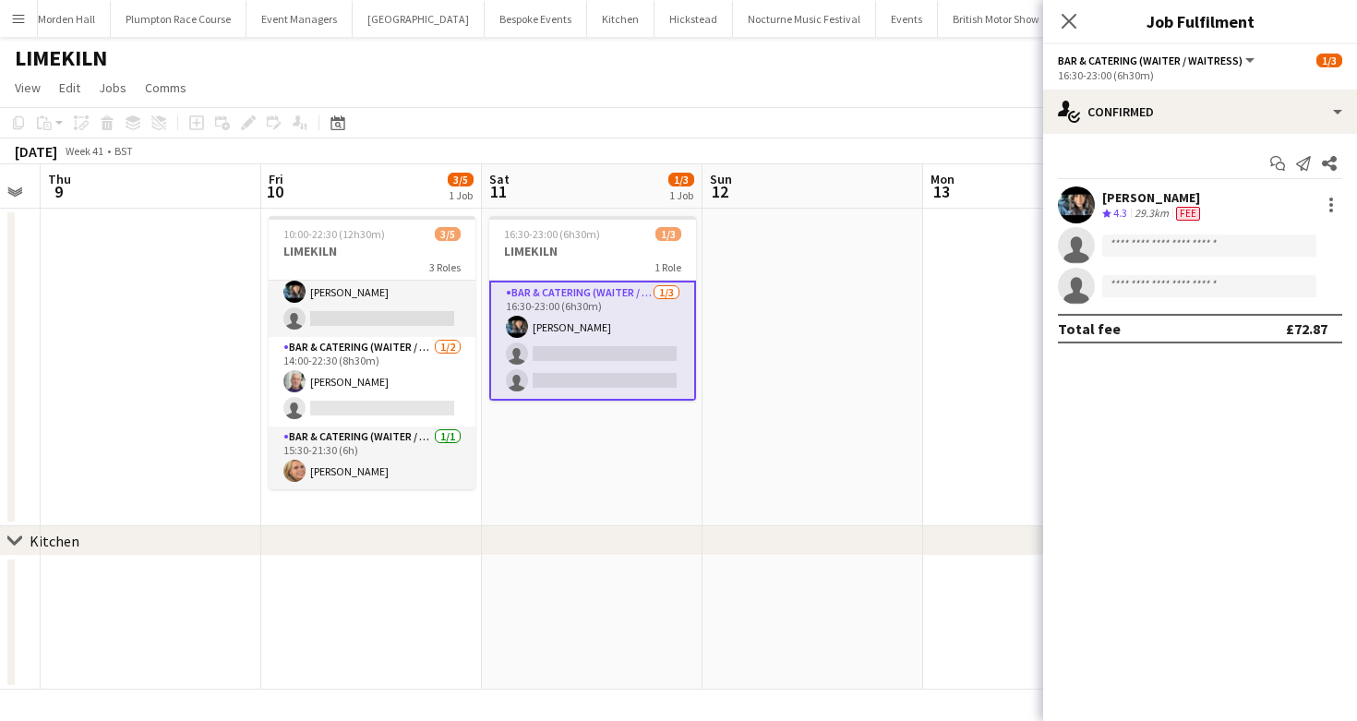
click at [825, 143] on div "[DATE] Week 41 • BST" at bounding box center [678, 152] width 1357 height 26
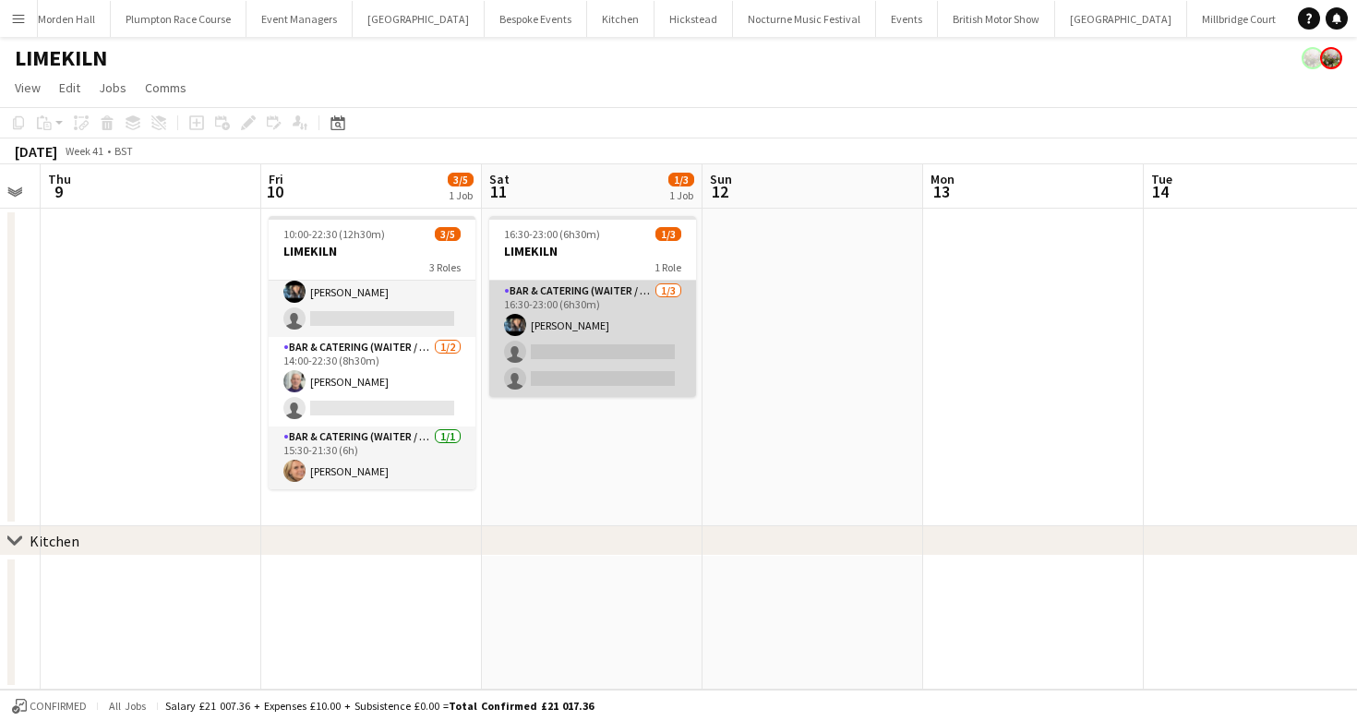
click at [543, 336] on app-card-role "Bar & Catering (Waiter / waitress) [DATE] 16:30-23:00 (6h30m) [PERSON_NAME] sin…" at bounding box center [592, 339] width 207 height 116
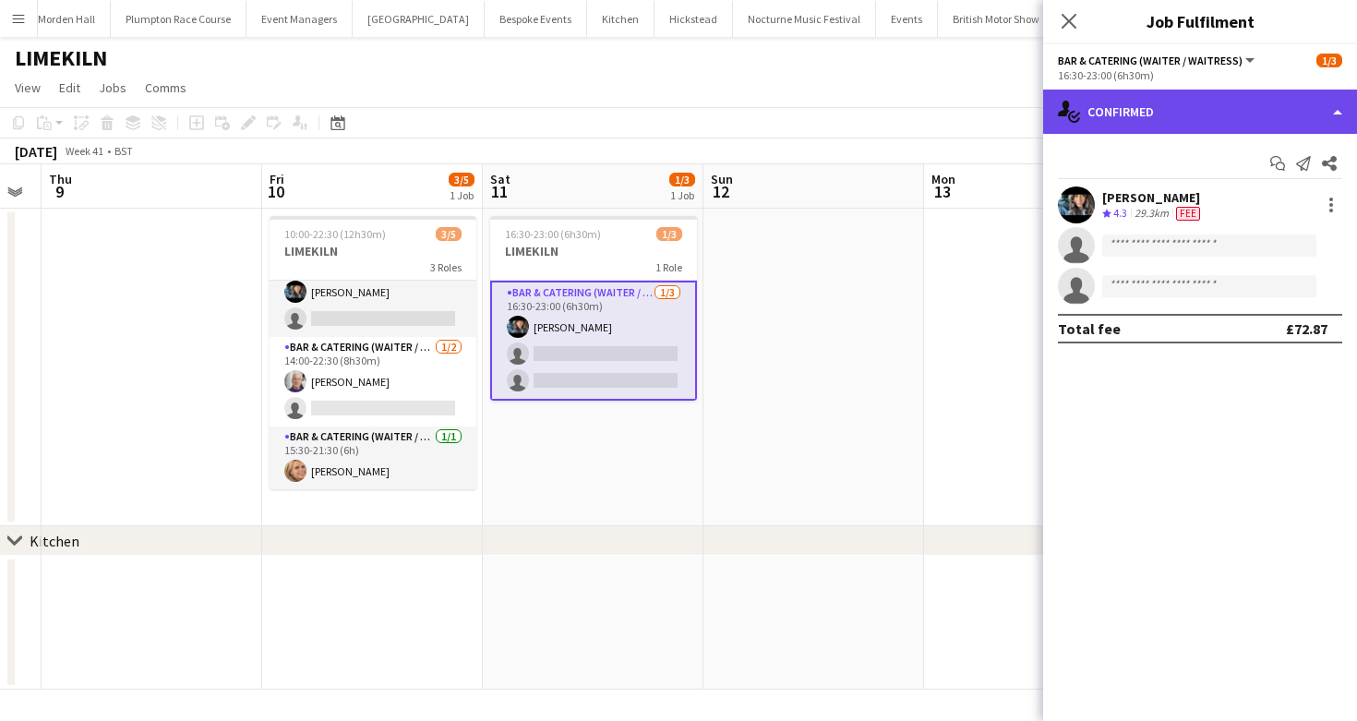
click at [1138, 123] on div "single-neutral-actions-check-2 Confirmed" at bounding box center [1201, 112] width 314 height 44
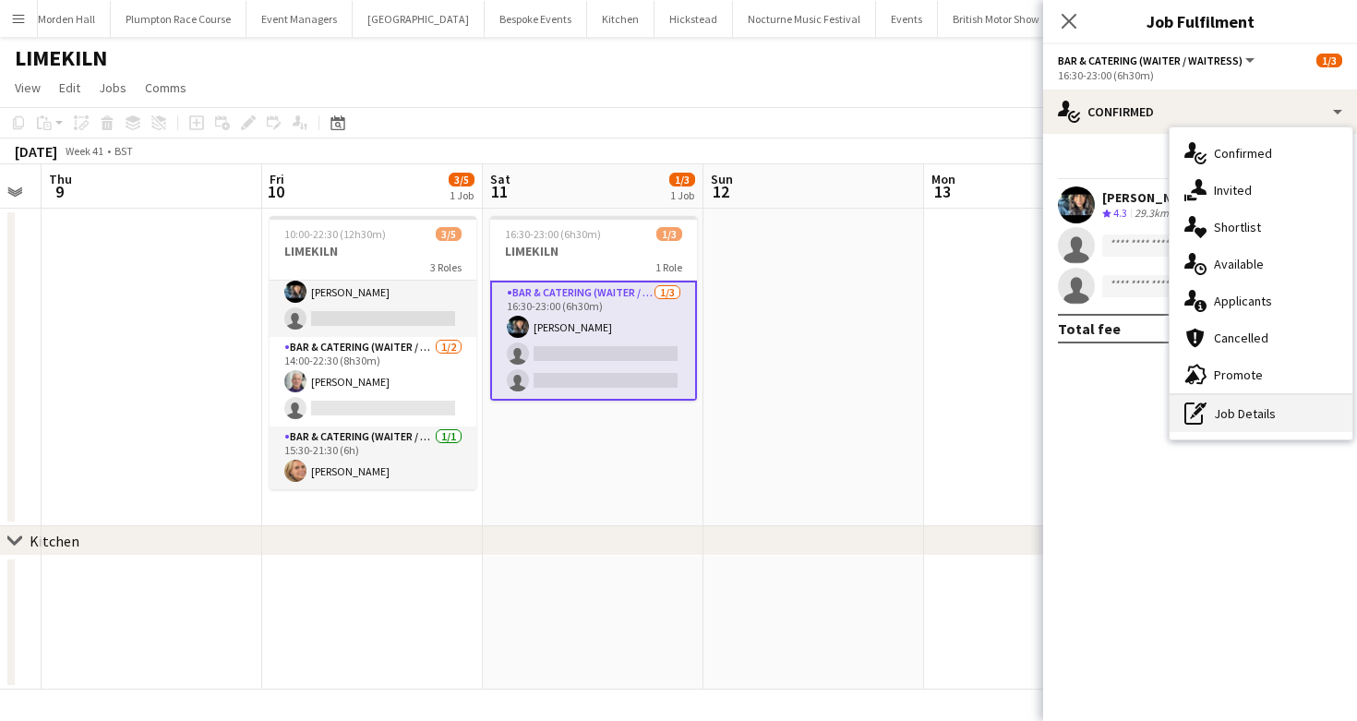
click at [1278, 403] on div "pen-write Job Details" at bounding box center [1261, 413] width 183 height 37
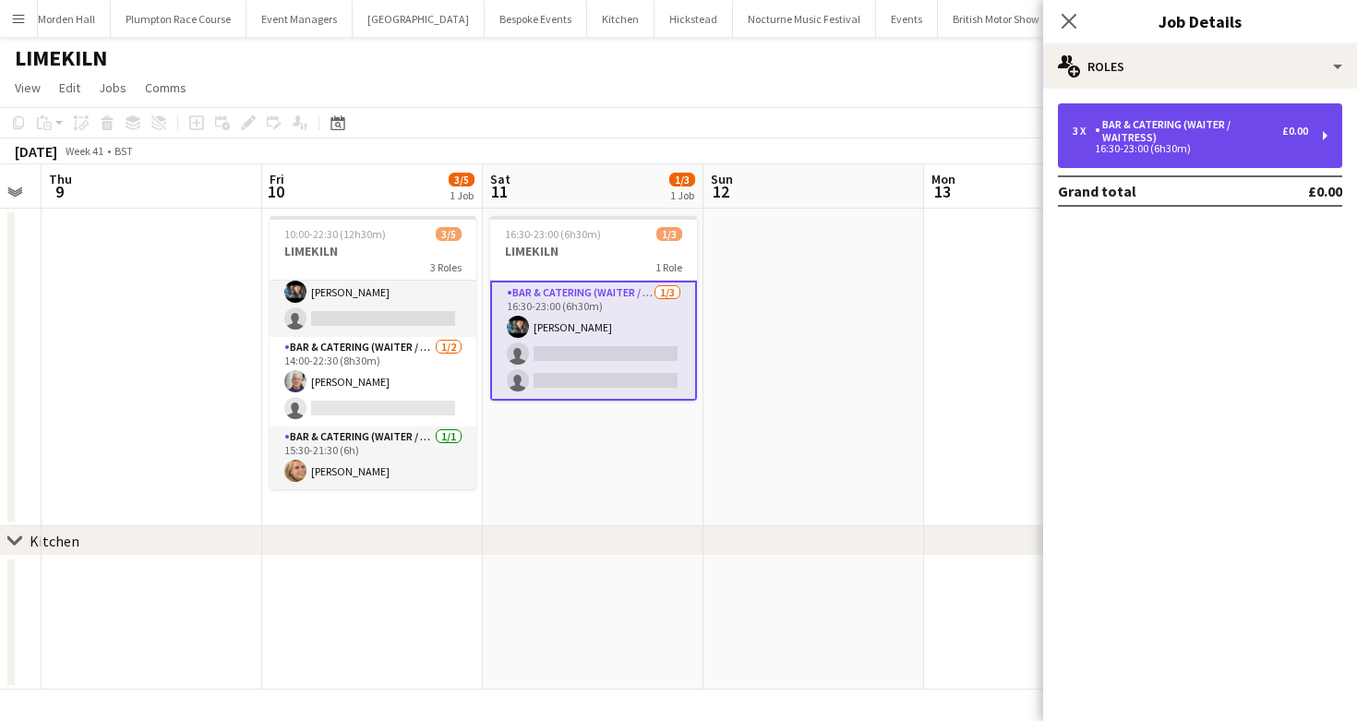
click at [1148, 114] on div "3 x Bar & Catering (Waiter / waitress) £0.00 16:30-23:00 (6h30m)" at bounding box center [1200, 135] width 284 height 65
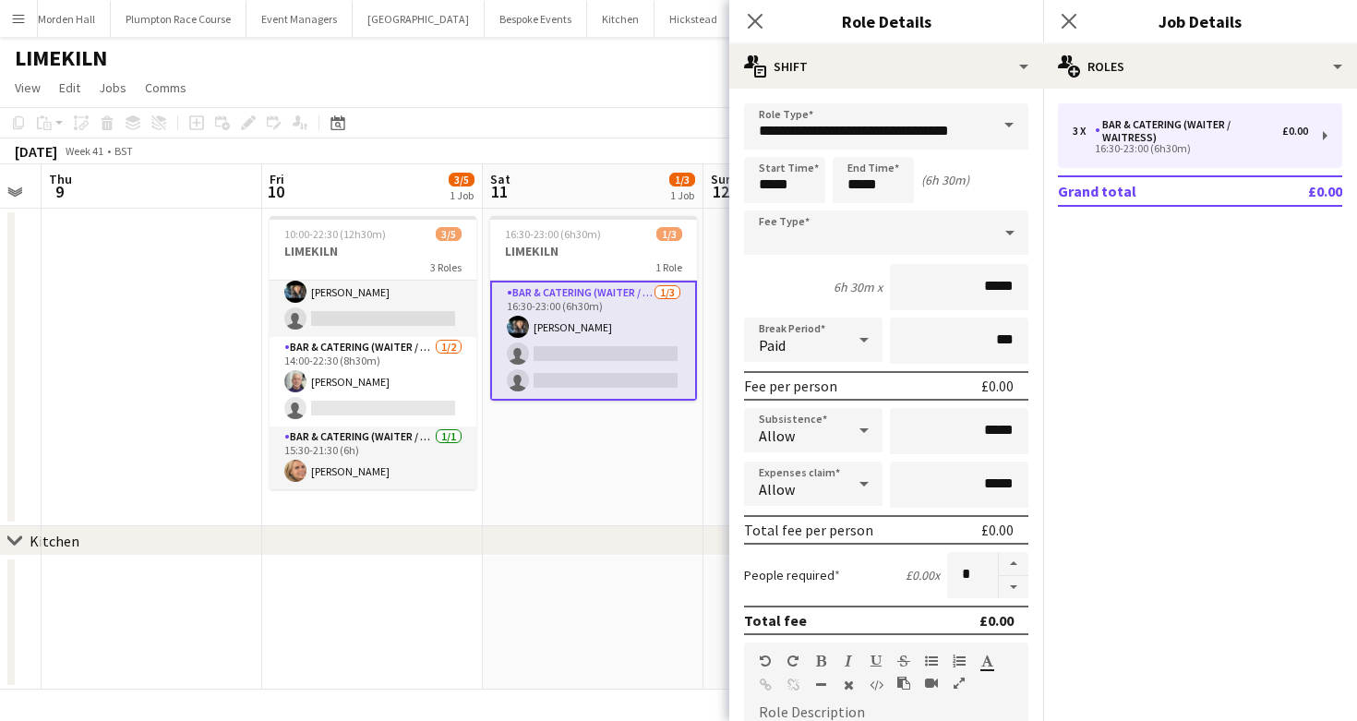
click at [679, 139] on div "[DATE] Week 41 • BST" at bounding box center [678, 152] width 1357 height 26
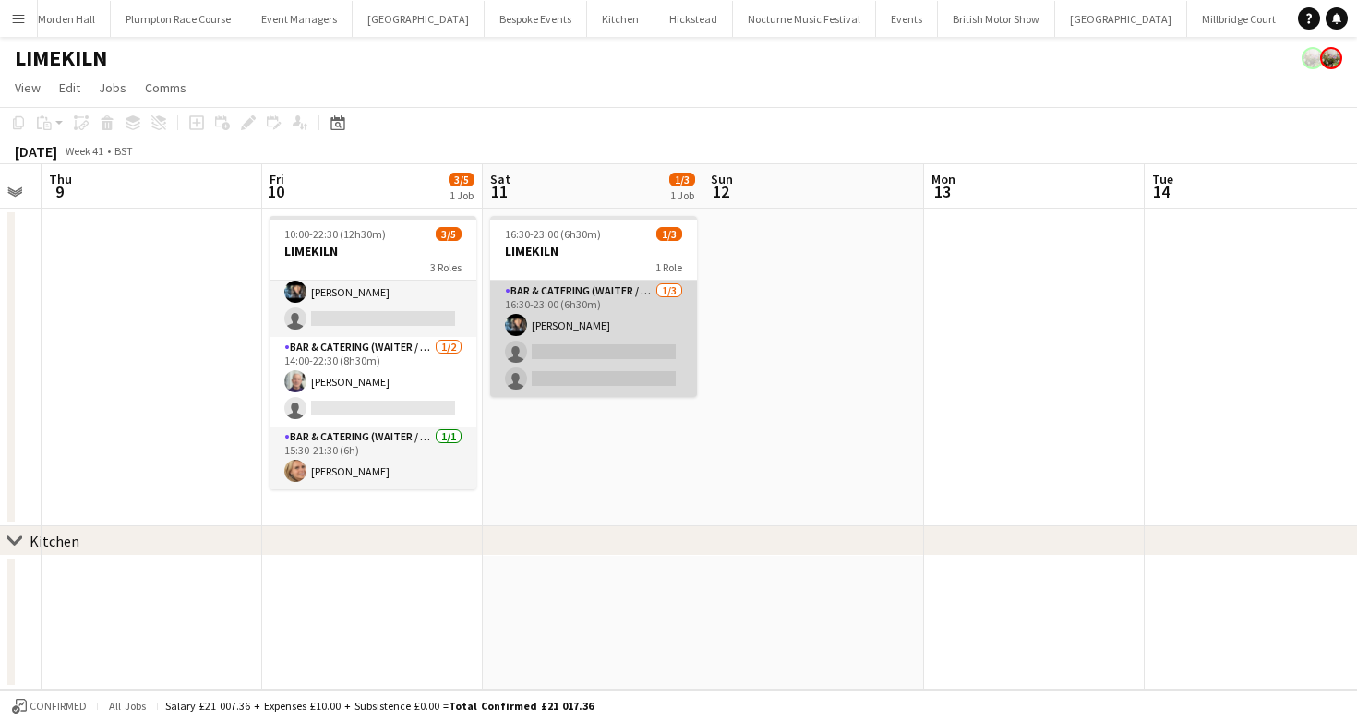
click at [585, 339] on app-card-role "Bar & Catering (Waiter / waitress) [DATE] 16:30-23:00 (6h30m) [PERSON_NAME] sin…" at bounding box center [593, 339] width 207 height 116
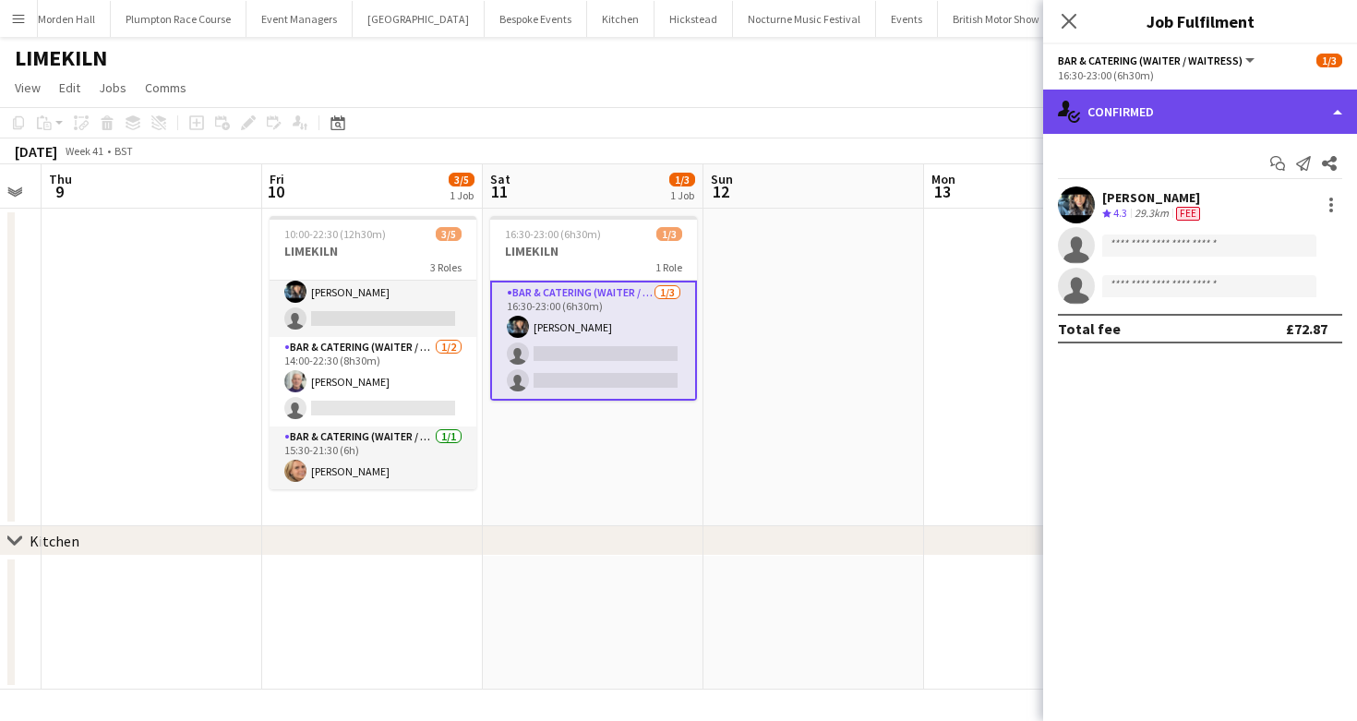
click at [1164, 123] on div "single-neutral-actions-check-2 Confirmed" at bounding box center [1201, 112] width 314 height 44
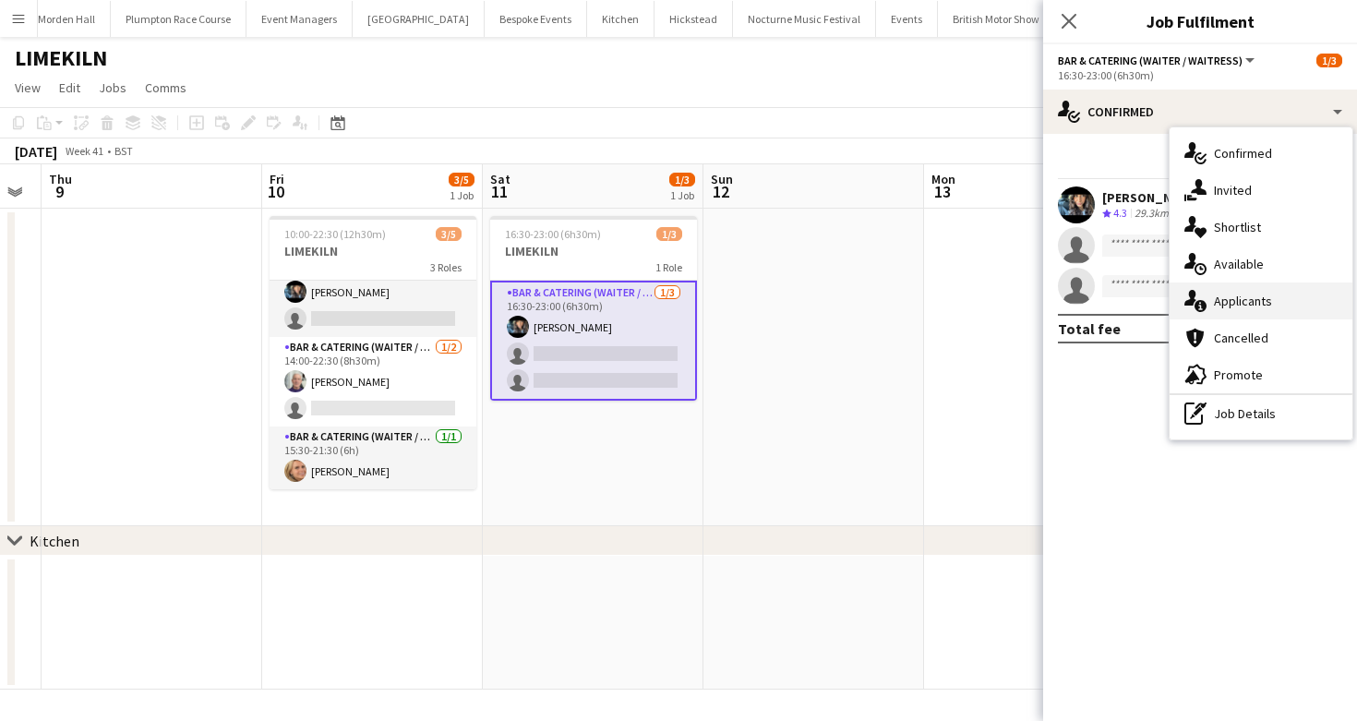
click at [1245, 306] on span "Applicants" at bounding box center [1243, 301] width 58 height 17
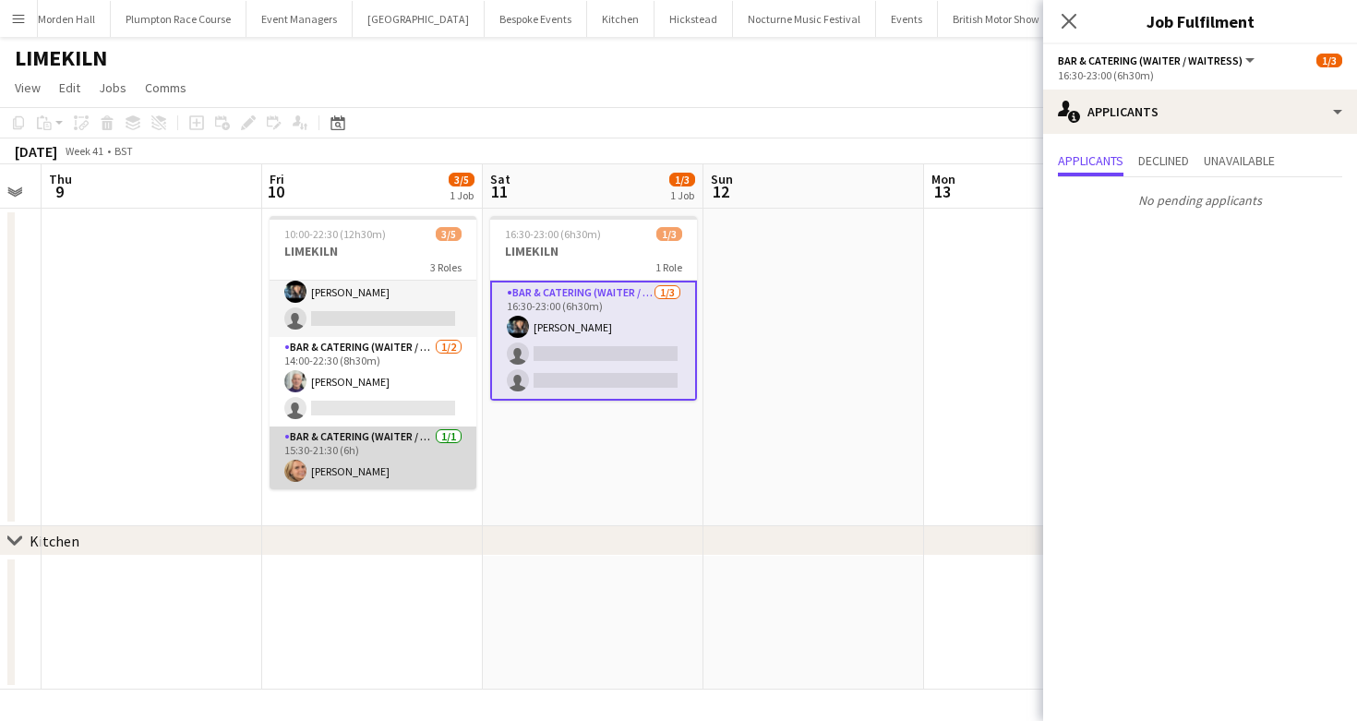
scroll to position [0, 0]
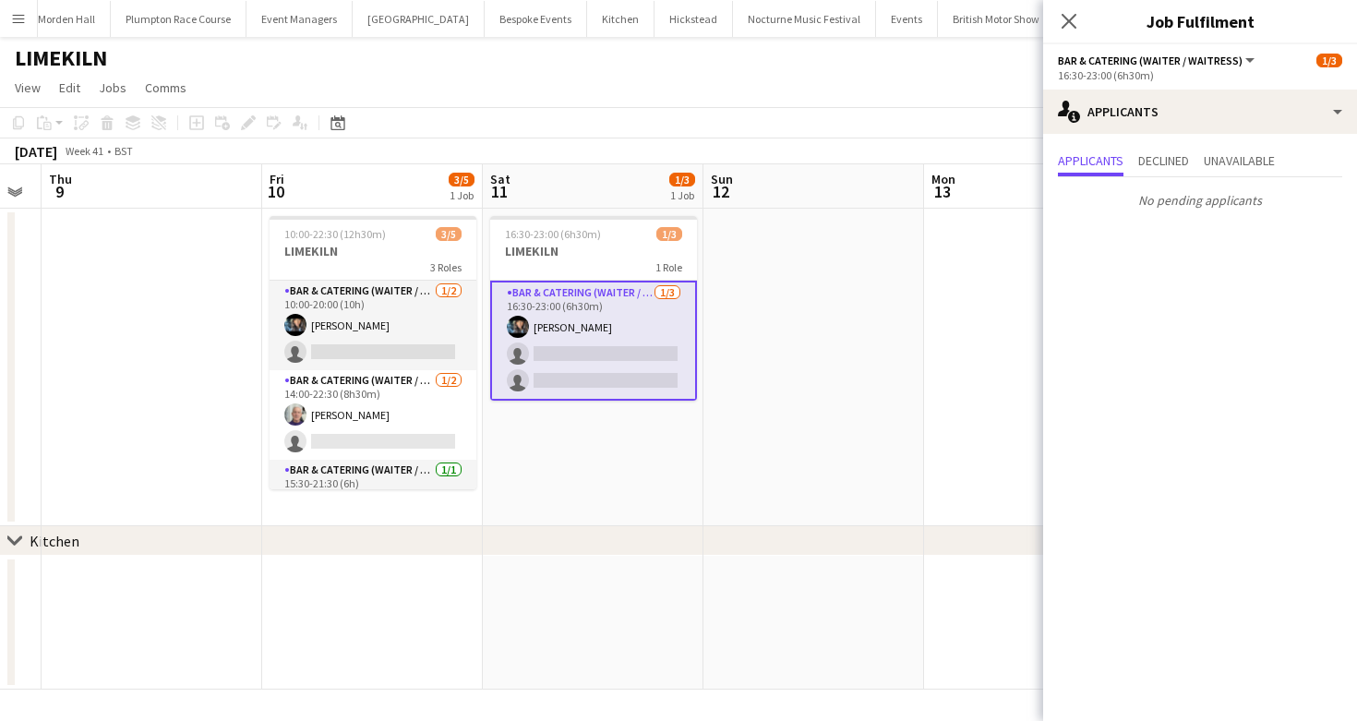
click at [639, 104] on app-page-menu "View Day view expanded Day view collapsed Month view Date picker Jump to [DATE]…" at bounding box center [678, 89] width 1357 height 35
